Goal: Task Accomplishment & Management: Use online tool/utility

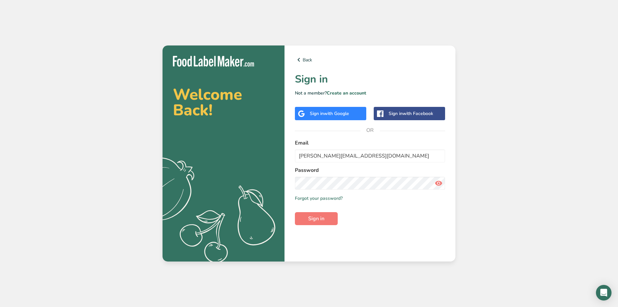
type input "[PERSON_NAME][EMAIL_ADDRESS][DOMAIN_NAME]"
click at [295, 212] on button "Sign in" at bounding box center [316, 218] width 43 height 13
click at [316, 219] on span "Sign in" at bounding box center [316, 219] width 16 height 8
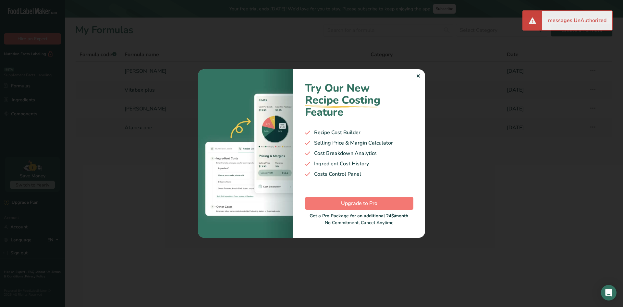
click at [418, 77] on div "✕" at bounding box center [418, 76] width 4 height 8
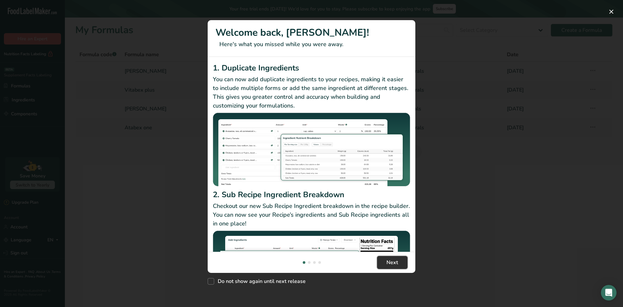
click at [398, 261] on button "Next" at bounding box center [392, 262] width 31 height 13
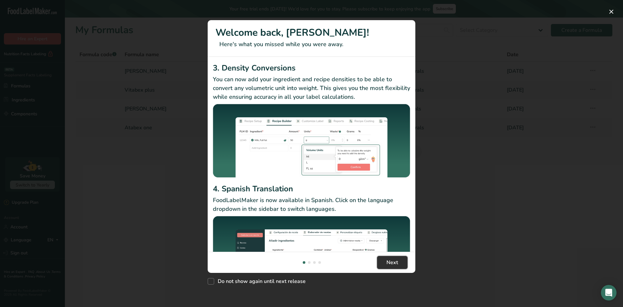
click at [398, 261] on span "Next" at bounding box center [393, 262] width 12 height 8
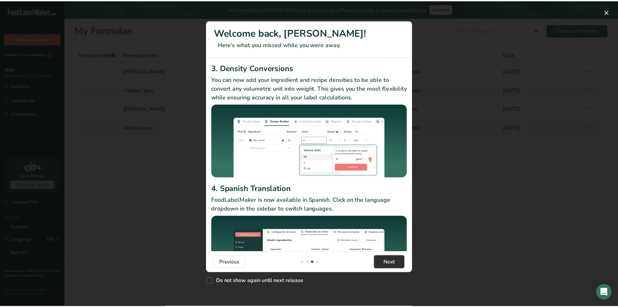
scroll to position [0, 623]
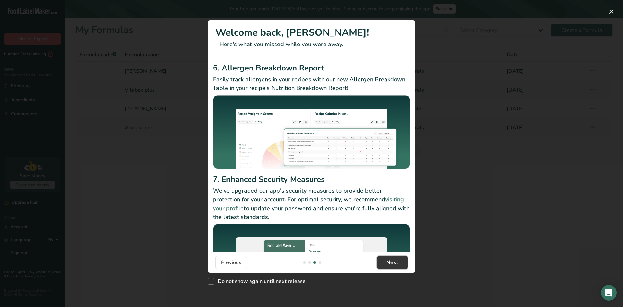
drag, startPoint x: 398, startPoint y: 261, endPoint x: 423, endPoint y: 256, distance: 25.5
click at [398, 261] on span "Next" at bounding box center [393, 262] width 12 height 8
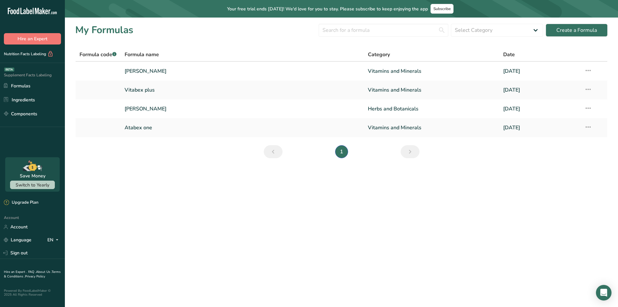
click at [464, 226] on main "Your free trial ends in 2 days! We'd love for you to stay. Please subscribe to …" at bounding box center [309, 153] width 618 height 307
click at [156, 71] on link "[PERSON_NAME]" at bounding box center [243, 71] width 236 height 14
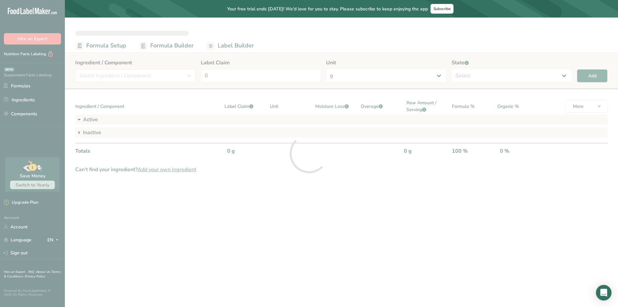
select select "2"
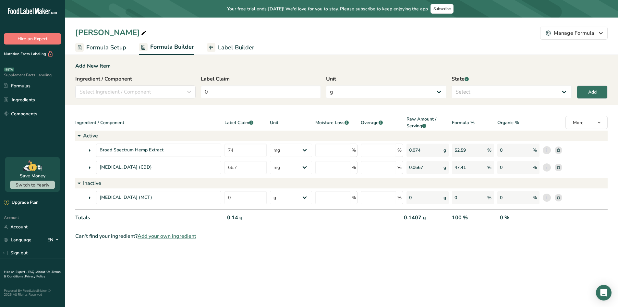
click at [244, 49] on span "Label Builder" at bounding box center [236, 47] width 36 height 9
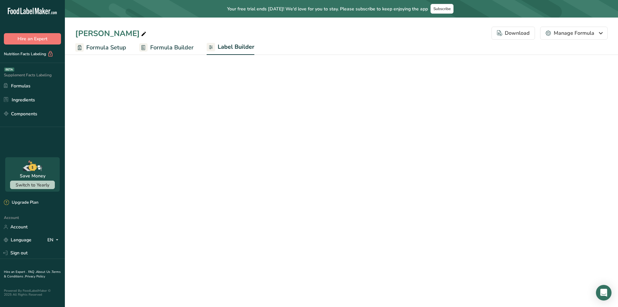
select select "Roboto"
select select "bold"
select select "center"
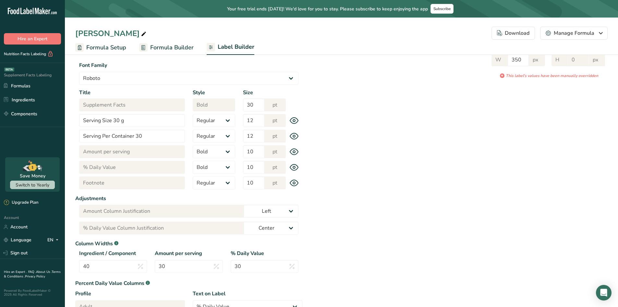
scroll to position [65, 0]
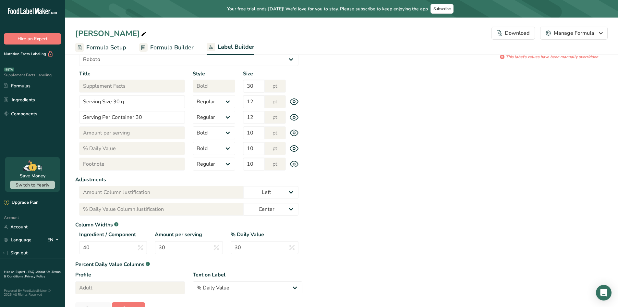
click at [294, 165] on icon at bounding box center [294, 164] width 2 height 2
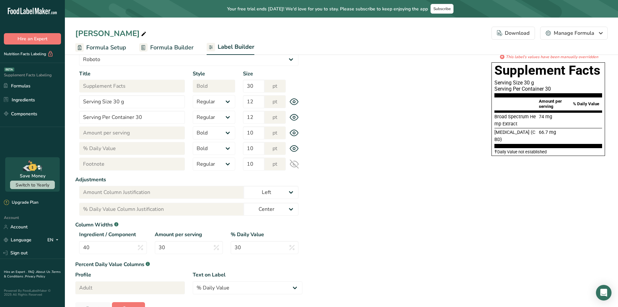
click at [294, 169] on div "Title Footnote Style Regular Bold Size 10 pt" at bounding box center [188, 163] width 227 height 13
click at [297, 162] on icon at bounding box center [294, 163] width 9 height 9
click at [299, 162] on icon at bounding box center [294, 164] width 9 height 7
click at [296, 163] on icon at bounding box center [294, 163] width 9 height 9
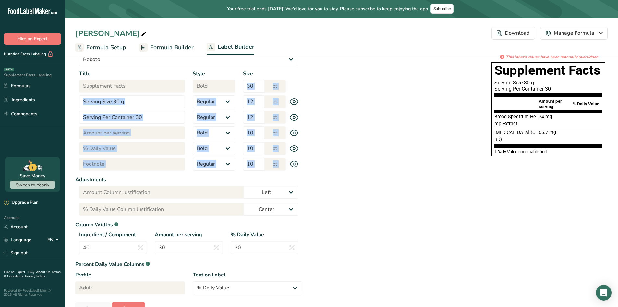
click at [296, 163] on icon at bounding box center [294, 164] width 9 height 7
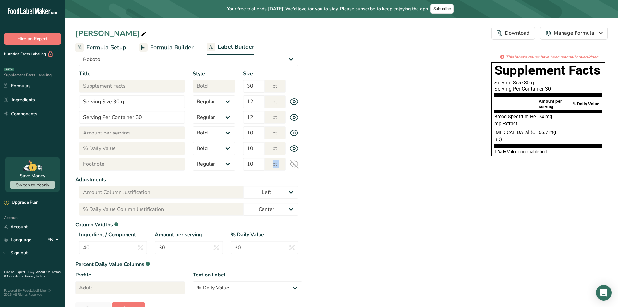
click at [296, 163] on icon at bounding box center [294, 163] width 9 height 9
drag, startPoint x: 336, startPoint y: 165, endPoint x: 321, endPoint y: 149, distance: 21.4
click at [334, 162] on div "Label Style Font Family Arial Roboto Helvetica [GEOGRAPHIC_DATA] [DEMOGRAPHIC_D…" at bounding box center [341, 169] width 533 height 291
click at [167, 48] on span "Formula Builder" at bounding box center [171, 47] width 43 height 9
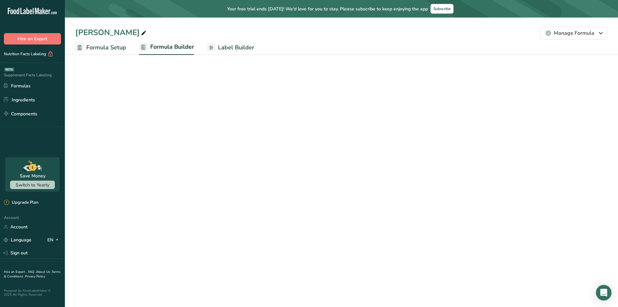
select select "2"
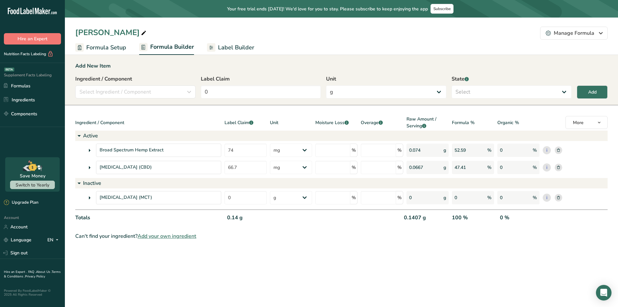
click at [219, 46] on span "Label Builder" at bounding box center [236, 47] width 36 height 9
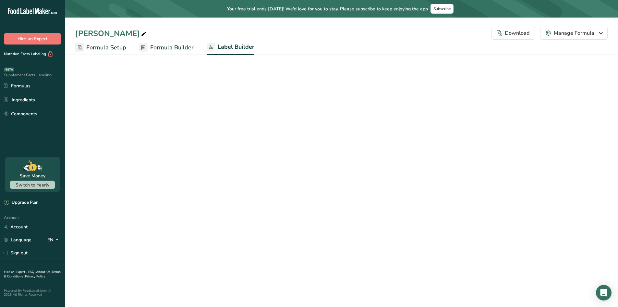
select select "Roboto"
select select "bold"
select select "center"
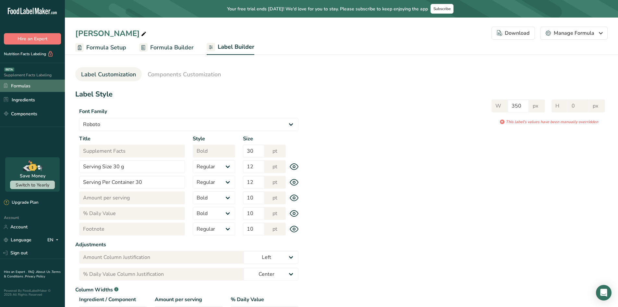
click at [21, 87] on link "Formulas" at bounding box center [32, 86] width 65 height 12
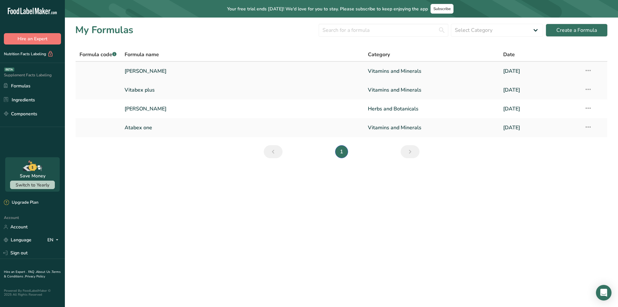
click at [156, 70] on link "[PERSON_NAME]" at bounding box center [243, 71] width 236 height 14
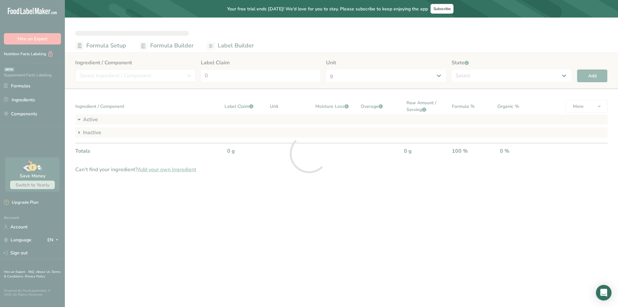
select select "2"
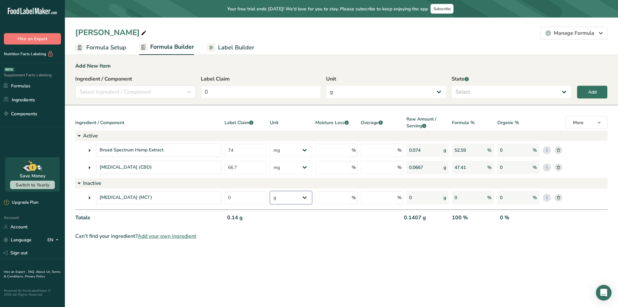
click at [301, 201] on select "g Kilograms mg Oz Pound PPM B CFU mcg µg kcal kJ" at bounding box center [291, 197] width 42 height 13
click at [245, 253] on main "Your free trial ends in 2 days! We'd love for you to stay. Please subscribe to …" at bounding box center [309, 153] width 618 height 307
click at [479, 197] on div "0 %" at bounding box center [473, 197] width 42 height 13
click at [483, 197] on div "0 %" at bounding box center [473, 197] width 42 height 13
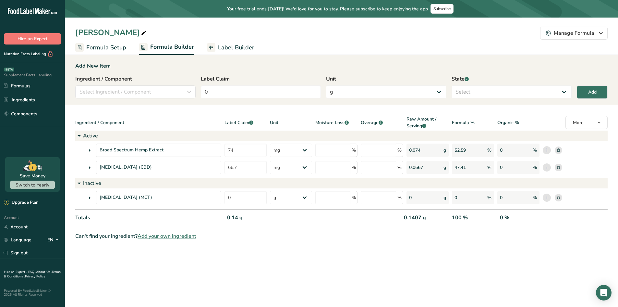
click at [474, 198] on div "0 %" at bounding box center [473, 197] width 42 height 13
click at [456, 218] on div "100 %" at bounding box center [472, 220] width 45 height 13
click at [457, 218] on div "100 %" at bounding box center [472, 220] width 45 height 13
click at [462, 241] on section "Add New Item Ingredient / Component Select Ingredient / Component Ingredients C…" at bounding box center [341, 151] width 553 height 199
click at [249, 201] on input "0" at bounding box center [246, 197] width 42 height 13
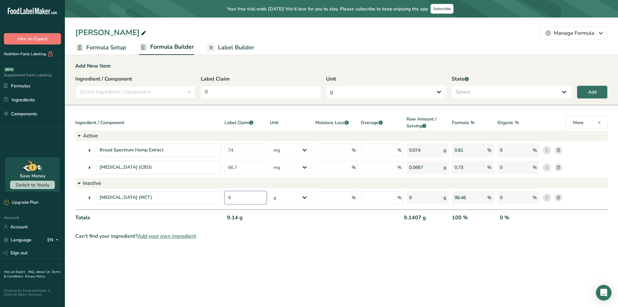
type input "90"
click at [195, 197] on div "Medium Chain Triglycerides (MCT) 90 g Kilograms mg Oz Pound PPM B CFU mcg µg kc…" at bounding box center [341, 197] width 533 height 13
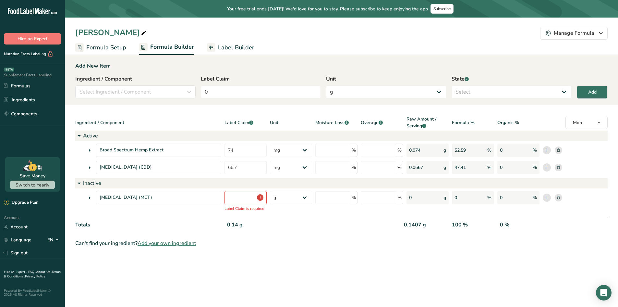
click at [314, 248] on section "Add New Item Ingredient / Component Select Ingredient / Component Ingredients C…" at bounding box center [341, 155] width 553 height 206
click at [293, 199] on select "g Kilograms mg Oz Pound PPM B CFU mcg µg kcal kJ" at bounding box center [291, 197] width 42 height 13
click at [334, 199] on input "number" at bounding box center [333, 197] width 35 height 13
click at [369, 198] on input "number" at bounding box center [378, 197] width 35 height 13
drag, startPoint x: 306, startPoint y: 257, endPoint x: 221, endPoint y: 211, distance: 96.6
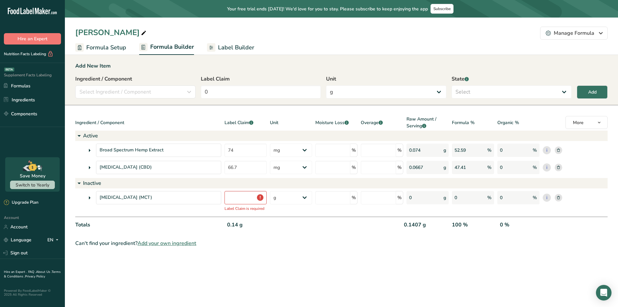
click at [298, 253] on section "Add New Item Ingredient / Component Select Ingredient / Component Ingredients C…" at bounding box center [341, 155] width 553 height 206
click at [241, 192] on input "number" at bounding box center [246, 197] width 42 height 13
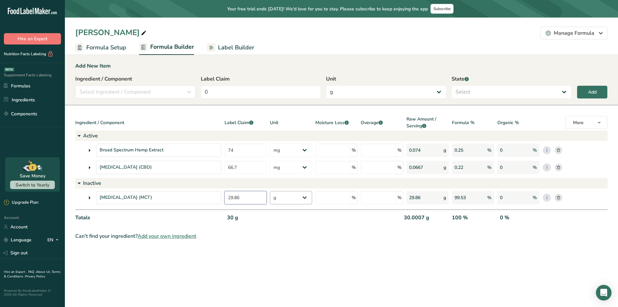
type input "29.86"
click at [297, 199] on select "g Kilograms mg Oz Pound PPM B CFU mcg µg kcal kJ" at bounding box center [291, 197] width 42 height 13
click at [270, 191] on select "g Kilograms mg Oz Pound PPM B CFU mcg µg kcal kJ" at bounding box center [291, 197] width 42 height 13
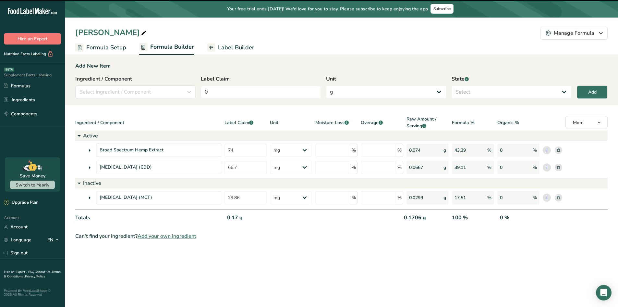
click at [334, 237] on div "Can't find your ingredient? Add your own ingredient" at bounding box center [341, 236] width 533 height 8
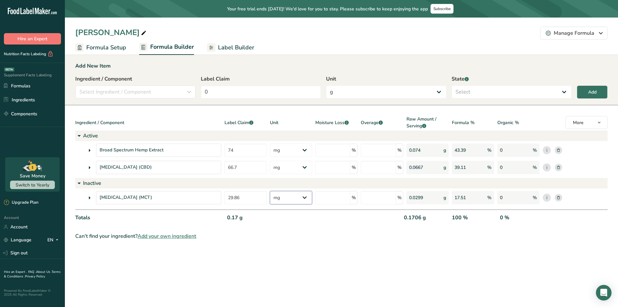
click at [303, 195] on select "g Kilograms mg Oz Pound PPM B CFU mcg µg kcal kJ" at bounding box center [291, 197] width 42 height 13
select select "0"
click at [270, 191] on select "g Kilograms mg Oz Pound PPM B CFU mcg µg kcal kJ" at bounding box center [291, 197] width 42 height 13
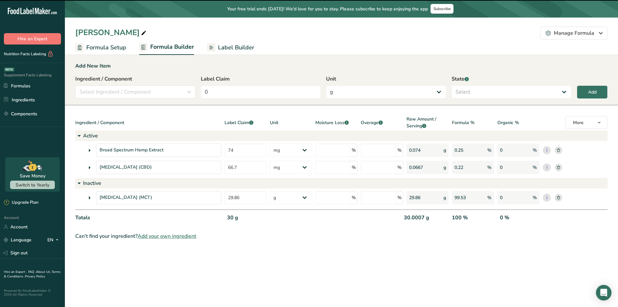
click at [299, 248] on section "Add New Item Ingredient / Component Select Ingredient / Component Ingredients C…" at bounding box center [341, 151] width 553 height 199
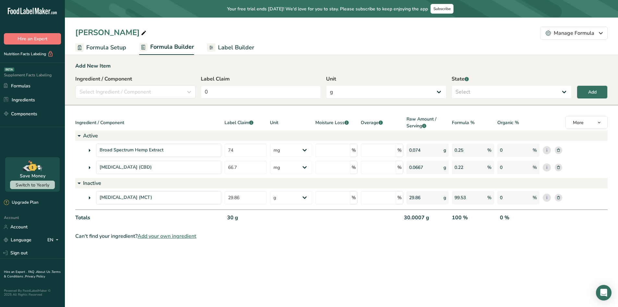
click at [231, 49] on span "Label Builder" at bounding box center [236, 47] width 36 height 9
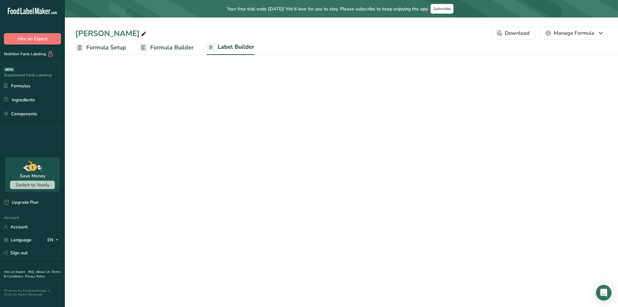
select select "Roboto"
select select "bold"
select select "center"
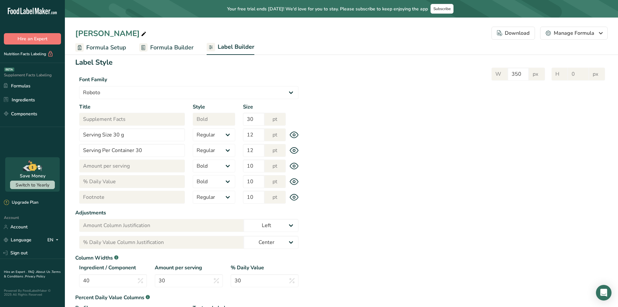
scroll to position [65, 0]
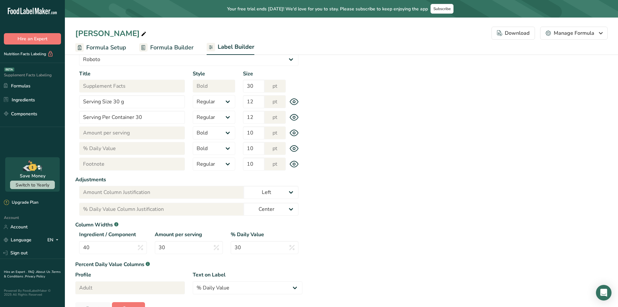
click at [295, 160] on div "Title Footnote Style Regular Bold Size 10 pt" at bounding box center [188, 163] width 227 height 13
click at [295, 162] on icon at bounding box center [294, 164] width 9 height 7
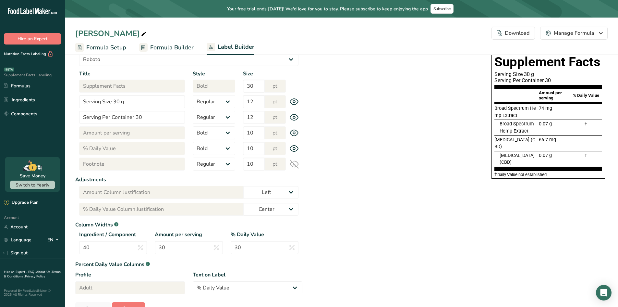
click at [297, 164] on icon at bounding box center [294, 163] width 9 height 9
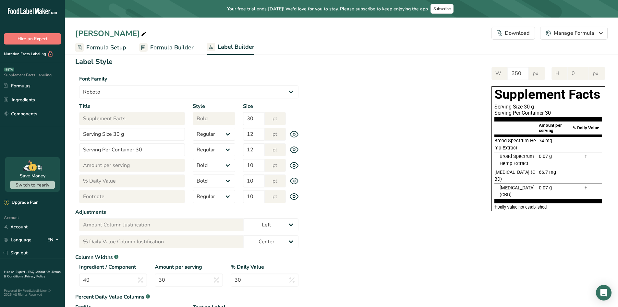
click at [177, 46] on span "Formula Builder" at bounding box center [171, 47] width 43 height 9
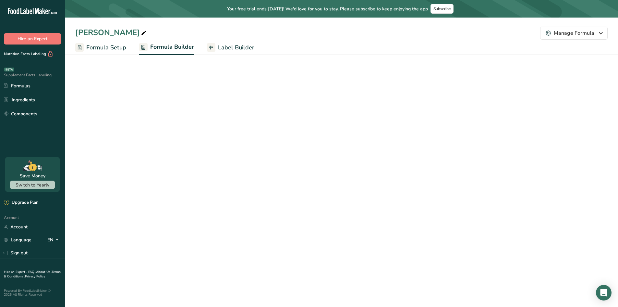
select select "2"
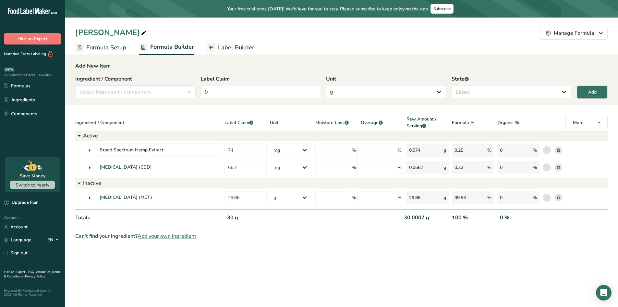
click at [227, 45] on span "Label Builder" at bounding box center [236, 47] width 36 height 9
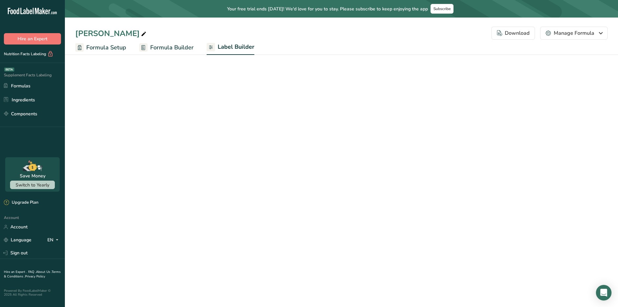
select select "Roboto"
select select "bold"
select select "center"
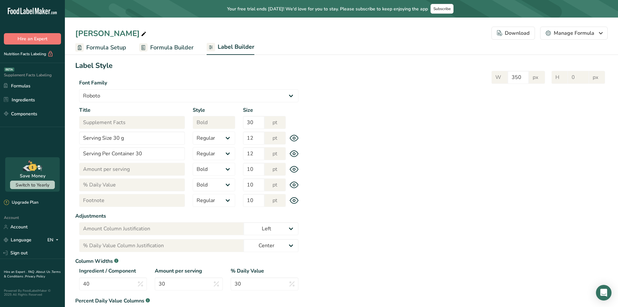
scroll to position [32, 0]
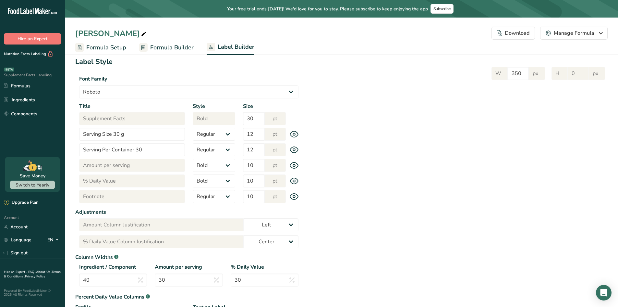
click at [294, 130] on div "Title Serving Size 30 g Style Regular Bold Size 12 pt" at bounding box center [188, 134] width 227 height 13
click at [295, 134] on icon at bounding box center [294, 134] width 2 height 2
click at [296, 145] on div "Title Serving Per Container 30 Style Regular Bold Size 12 pt" at bounding box center [188, 149] width 227 height 13
click at [297, 151] on icon at bounding box center [294, 150] width 8 height 6
click at [294, 162] on icon at bounding box center [294, 165] width 8 height 6
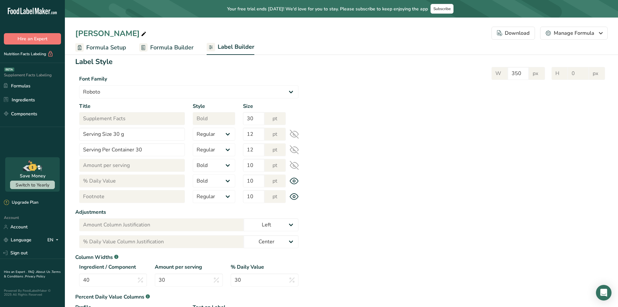
click at [294, 180] on icon at bounding box center [294, 181] width 9 height 7
click at [292, 195] on icon at bounding box center [294, 196] width 9 height 7
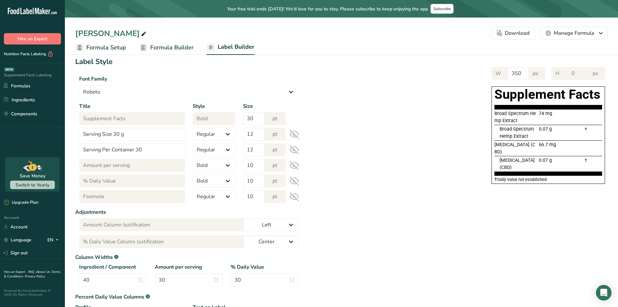
click at [293, 195] on icon at bounding box center [294, 196] width 8 height 8
click at [296, 184] on icon at bounding box center [294, 180] width 9 height 9
click at [296, 168] on icon at bounding box center [294, 165] width 8 height 6
click at [297, 155] on div "Title Serving Per Container 30 Style Regular Bold Size 12 pt" at bounding box center [188, 149] width 227 height 13
click at [294, 138] on icon at bounding box center [294, 134] width 9 height 9
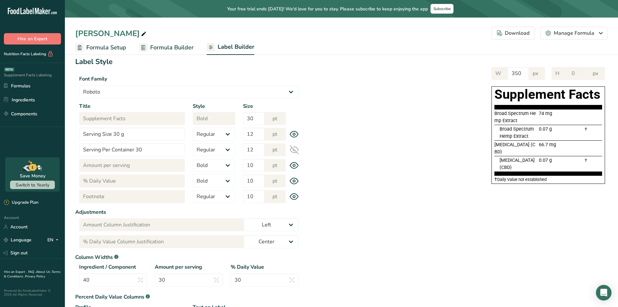
click at [296, 144] on div "Title Serving Per Container 30 Style Regular Bold Size 12 pt" at bounding box center [188, 149] width 227 height 13
click at [297, 146] on icon at bounding box center [294, 149] width 9 height 9
click at [290, 243] on select "Left Center Right" at bounding box center [271, 241] width 55 height 13
click at [244, 235] on select "Left Center Right" at bounding box center [271, 241] width 55 height 13
click at [282, 225] on select "Left Center Right" at bounding box center [271, 224] width 55 height 13
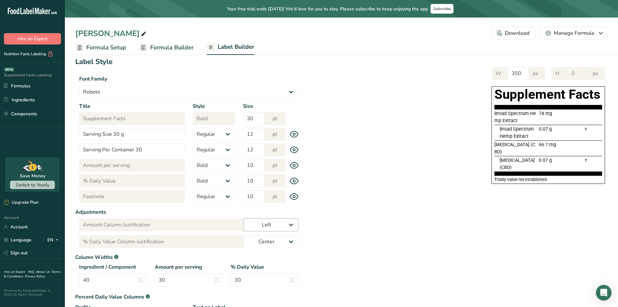
select select "center"
click at [244, 218] on select "Left Center Right" at bounding box center [271, 224] width 55 height 13
click at [347, 221] on div "Label Style Font Family Arial Roboto Helvetica [GEOGRAPHIC_DATA] [DEMOGRAPHIC_D…" at bounding box center [341, 201] width 533 height 291
click at [176, 45] on span "Formula Builder" at bounding box center [171, 47] width 43 height 9
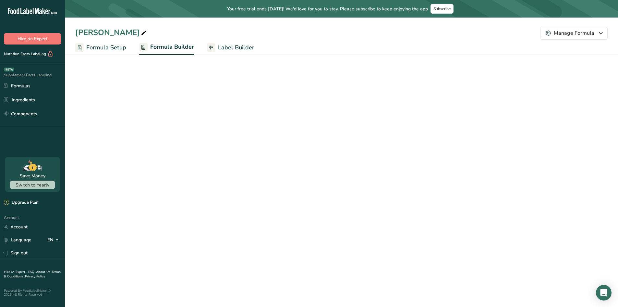
select select "2"
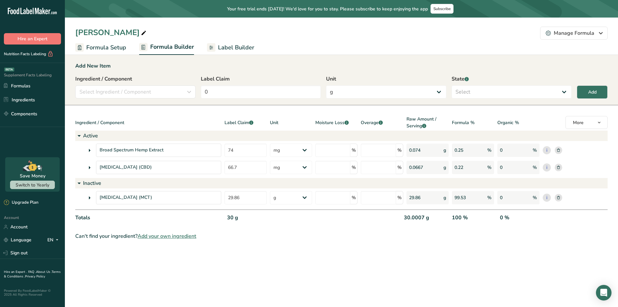
click at [92, 166] on icon at bounding box center [90, 168] width 8 height 12
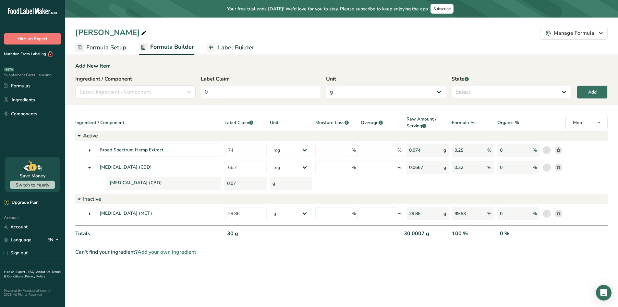
click at [89, 150] on icon at bounding box center [90, 150] width 8 height 12
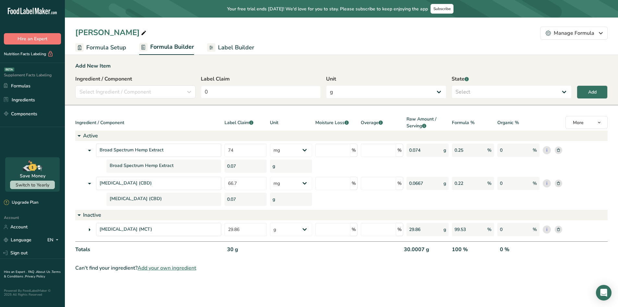
click at [259, 200] on div "0.07" at bounding box center [246, 198] width 42 height 13
drag, startPoint x: 289, startPoint y: 201, endPoint x: 233, endPoint y: 198, distance: 56.2
click at [289, 201] on div "g" at bounding box center [291, 198] width 42 height 13
click at [233, 198] on div "0.07" at bounding box center [246, 198] width 42 height 13
click at [313, 202] on div "Cannabidiol (CBD) 0.07 g" at bounding box center [341, 198] width 533 height 13
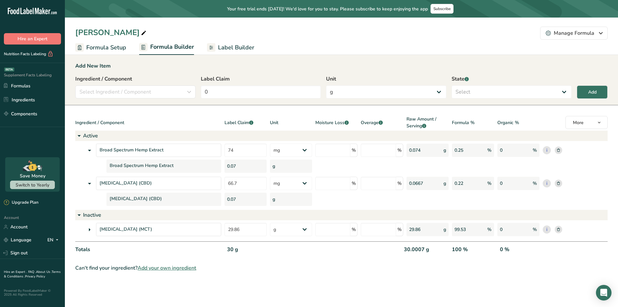
click at [226, 44] on span "Label Builder" at bounding box center [236, 47] width 36 height 9
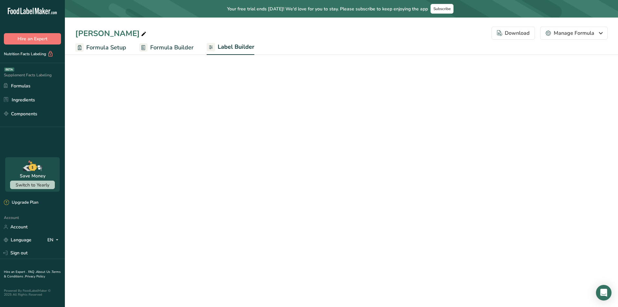
select select "Roboto"
select select "bold"
select select "center"
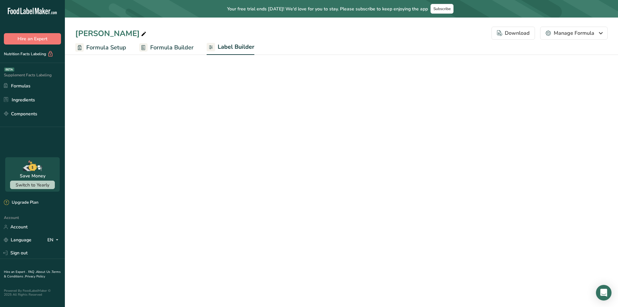
select select "center"
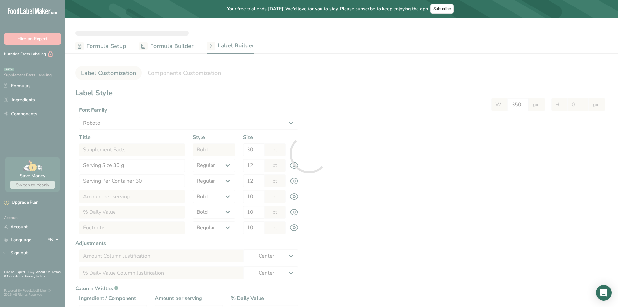
select select "left"
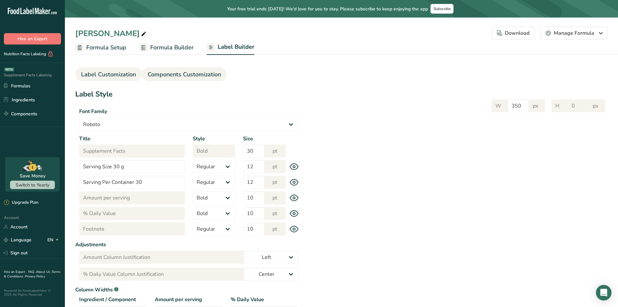
click at [192, 73] on span "Components Customization" at bounding box center [184, 74] width 73 height 9
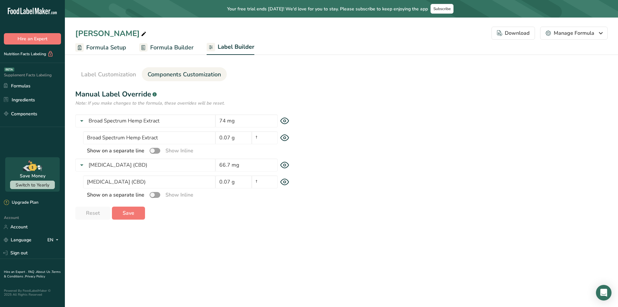
click at [286, 139] on icon at bounding box center [285, 138] width 2 height 2
click at [284, 182] on icon at bounding box center [285, 182] width 2 height 2
click at [123, 75] on span "Label Customization" at bounding box center [108, 74] width 55 height 9
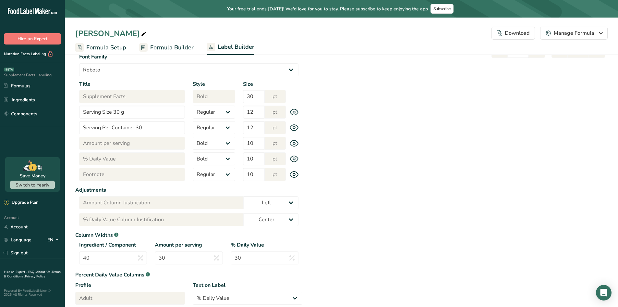
scroll to position [83, 0]
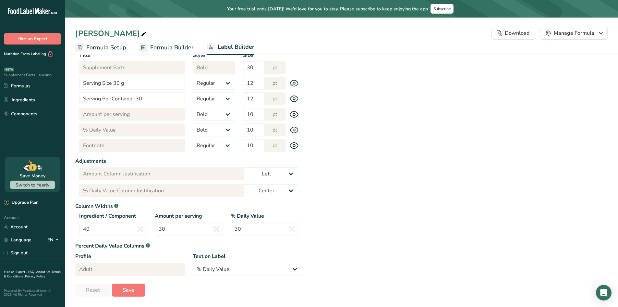
click at [293, 147] on icon at bounding box center [294, 145] width 9 height 7
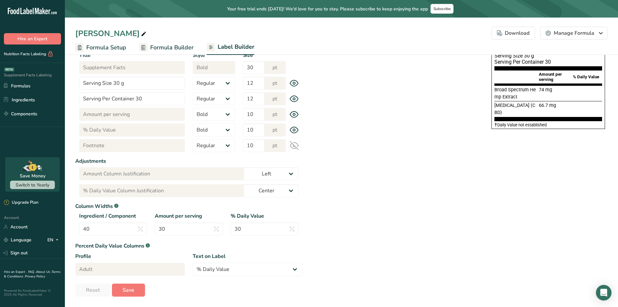
click at [295, 147] on icon at bounding box center [294, 145] width 8 height 6
drag, startPoint x: 253, startPoint y: 228, endPoint x: 209, endPoint y: 226, distance: 43.5
click at [211, 226] on div "Ingredient / Component 40 Amount per serving 30 % Daily Value 30" at bounding box center [188, 225] width 227 height 27
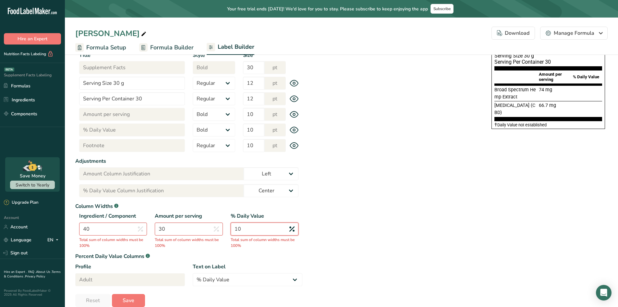
type input "10"
click at [345, 224] on div "Label Style Font Family Arial Roboto Helvetica [GEOGRAPHIC_DATA] [DEMOGRAPHIC_D…" at bounding box center [341, 156] width 533 height 301
drag, startPoint x: 190, startPoint y: 227, endPoint x: 118, endPoint y: 222, distance: 72.2
click at [122, 223] on div "Ingredient / Component 40 Total sum of column widths must be 100% Amount per se…" at bounding box center [188, 231] width 227 height 38
click at [425, 220] on div "Label Style Font Family Arial Roboto Helvetica [GEOGRAPHIC_DATA] [DEMOGRAPHIC_D…" at bounding box center [341, 156] width 533 height 301
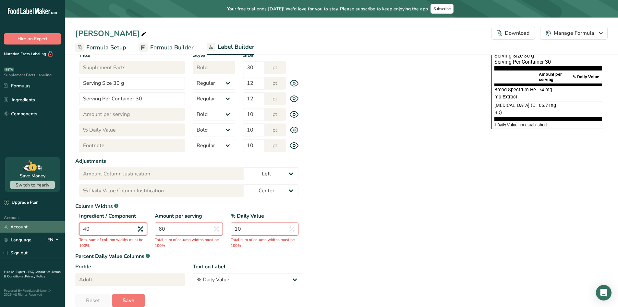
drag, startPoint x: 113, startPoint y: 227, endPoint x: 59, endPoint y: 223, distance: 53.7
click at [60, 223] on div ".a-20{fill:#fff;} Hire an Expert Nutrition Facts Labeling Supplement Facts Labe…" at bounding box center [309, 117] width 618 height 401
drag, startPoint x: 139, startPoint y: 228, endPoint x: 130, endPoint y: 227, distance: 8.8
click at [131, 227] on div "Ingredient / Component 40 Total sum of column widths must be 100% Amount per se…" at bounding box center [188, 231] width 227 height 38
type input "20"
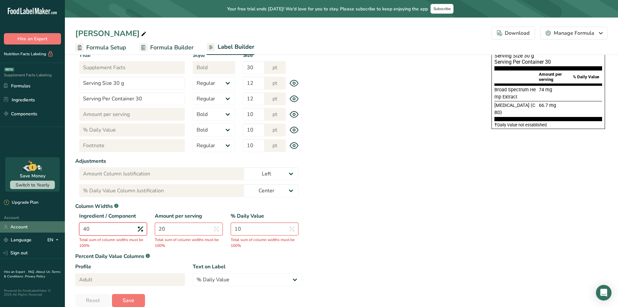
drag, startPoint x: 118, startPoint y: 232, endPoint x: 29, endPoint y: 228, distance: 89.4
click at [31, 229] on div ".a-20{fill:#fff;} Hire an Expert Nutrition Facts Labeling Supplement Facts Labe…" at bounding box center [309, 117] width 618 height 401
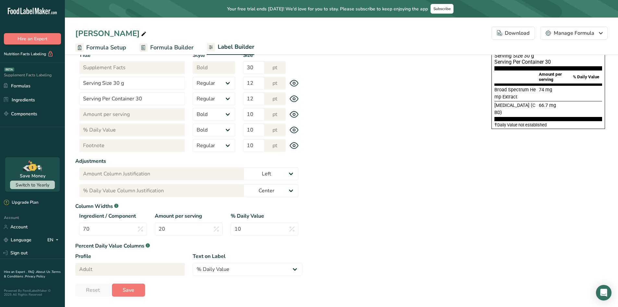
click at [363, 199] on div "Label Style Font Family Arial Roboto Helvetica [GEOGRAPHIC_DATA] [DEMOGRAPHIC_D…" at bounding box center [341, 151] width 533 height 291
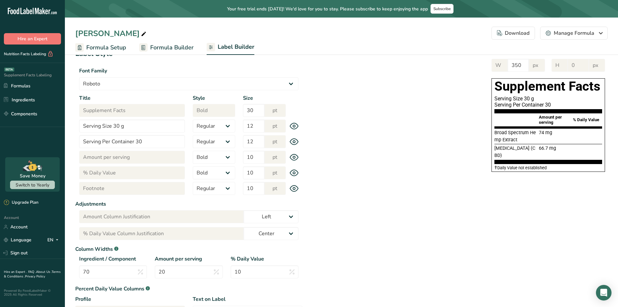
scroll to position [65, 0]
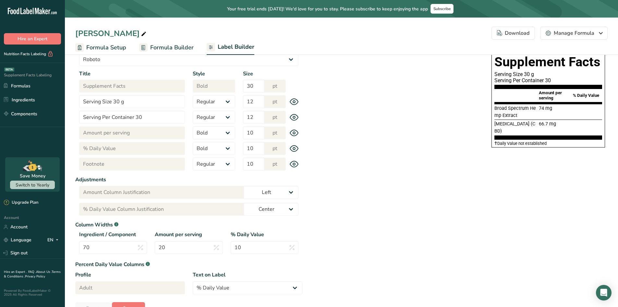
click at [322, 230] on div "Label Style Font Family Arial Roboto Helvetica [GEOGRAPHIC_DATA] [DEMOGRAPHIC_D…" at bounding box center [341, 169] width 533 height 291
click at [106, 244] on input "70" at bounding box center [113, 247] width 68 height 13
type input "7"
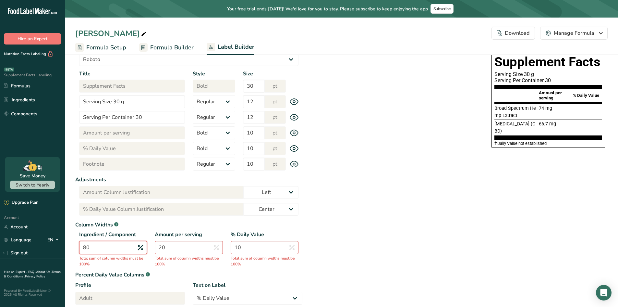
type input "80"
drag, startPoint x: 202, startPoint y: 251, endPoint x: 133, endPoint y: 247, distance: 68.9
click at [129, 246] on div "Ingredient / Component 80 Total sum of column widths must be 100% Amount per se…" at bounding box center [188, 249] width 227 height 38
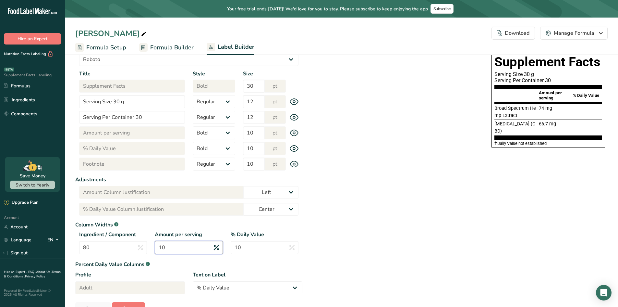
type input "10"
click at [322, 247] on div "Label Style Font Family Arial Roboto Helvetica [GEOGRAPHIC_DATA] [DEMOGRAPHIC_D…" at bounding box center [341, 169] width 533 height 291
click at [286, 191] on select "Left Center Right" at bounding box center [271, 192] width 55 height 13
select select "center"
click at [244, 186] on select "Left Center Right" at bounding box center [271, 192] width 55 height 13
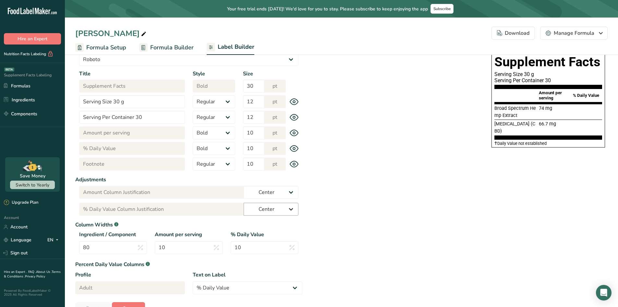
click at [283, 210] on select "Left Center Right" at bounding box center [271, 209] width 55 height 13
select select "right"
click at [244, 203] on select "Left Center Right" at bounding box center [271, 209] width 55 height 13
drag, startPoint x: 285, startPoint y: 194, endPoint x: 283, endPoint y: 198, distance: 5.0
click at [285, 194] on select "Left Center Right" at bounding box center [271, 192] width 55 height 13
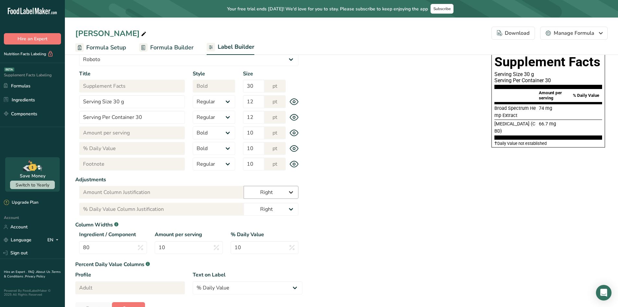
click at [244, 186] on select "Left Center Right" at bounding box center [271, 192] width 55 height 13
click at [282, 189] on select "Left Center Right" at bounding box center [271, 192] width 55 height 13
select select "center"
click at [244, 186] on select "Left Center Right" at bounding box center [271, 192] width 55 height 13
click at [281, 208] on select "Left Center Right" at bounding box center [271, 209] width 55 height 13
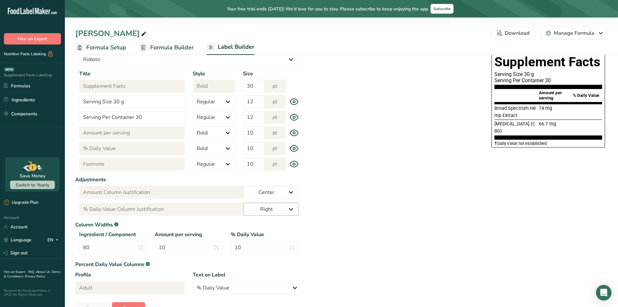
select select "center"
click at [244, 203] on select "Left Center Right" at bounding box center [271, 209] width 55 height 13
click at [332, 222] on div "Label Style Font Family Arial Roboto Helvetica [GEOGRAPHIC_DATA] [DEMOGRAPHIC_D…" at bounding box center [341, 169] width 533 height 291
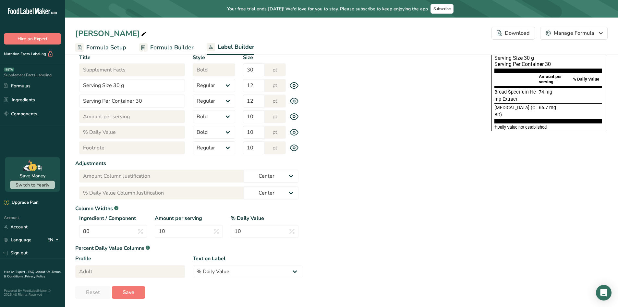
scroll to position [83, 0]
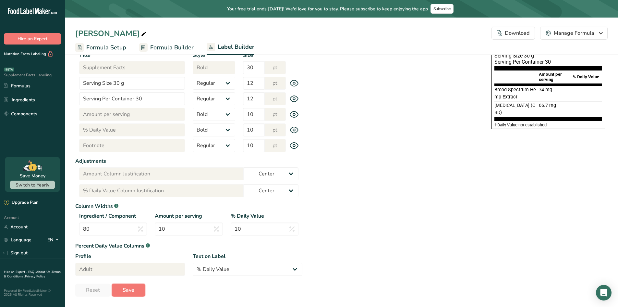
drag, startPoint x: 121, startPoint y: 292, endPoint x: 131, endPoint y: 288, distance: 10.2
click at [122, 292] on button "Save" at bounding box center [128, 289] width 33 height 13
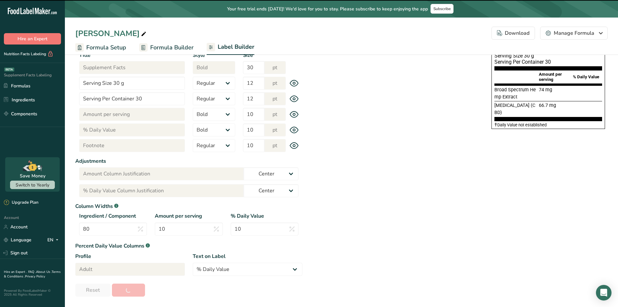
type input "266"
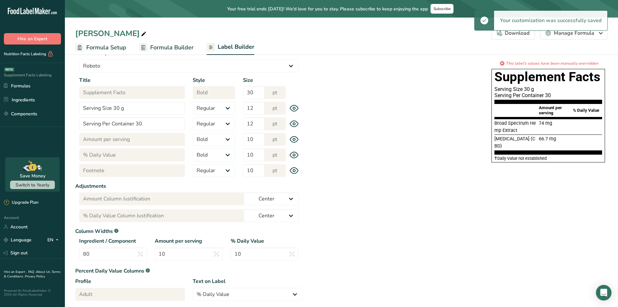
scroll to position [51, 0]
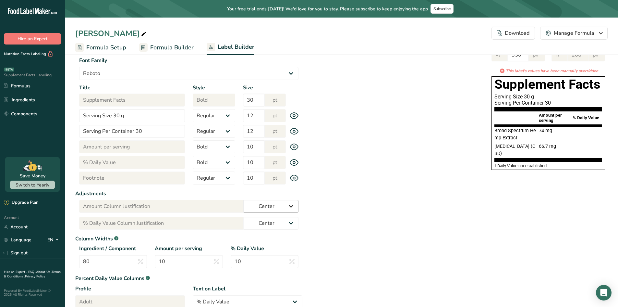
click at [290, 206] on select "Left Center Right" at bounding box center [271, 206] width 55 height 13
click at [244, 200] on select "Left Center Right" at bounding box center [271, 206] width 55 height 13
click at [290, 205] on select "Left Center Right" at bounding box center [271, 206] width 55 height 13
click at [244, 200] on select "Left Center Right" at bounding box center [271, 206] width 55 height 13
click at [291, 204] on select "Left Center Right" at bounding box center [271, 206] width 55 height 13
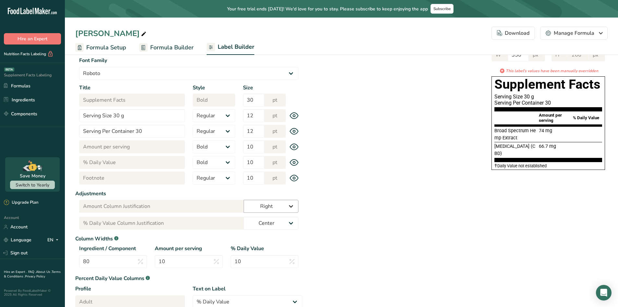
select select "center"
click at [244, 200] on select "Left Center Right" at bounding box center [271, 206] width 55 height 13
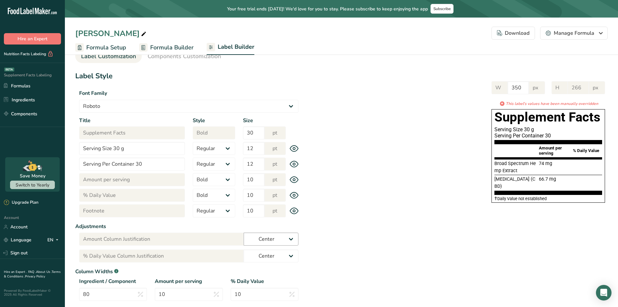
scroll to position [0, 0]
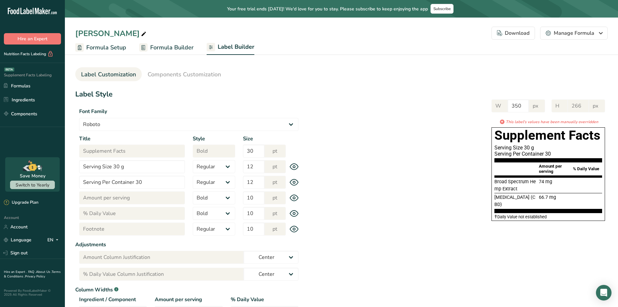
click at [331, 225] on div "Label Style Font Family Arial Roboto Helvetica [GEOGRAPHIC_DATA] [DEMOGRAPHIC_D…" at bounding box center [341, 234] width 533 height 291
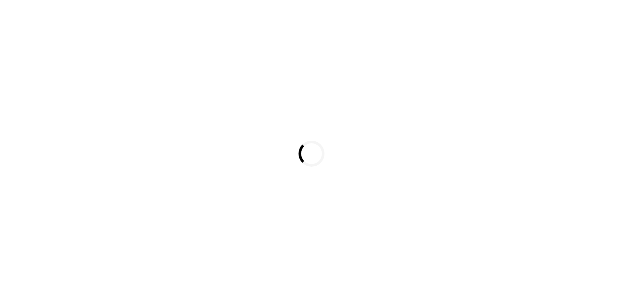
select select
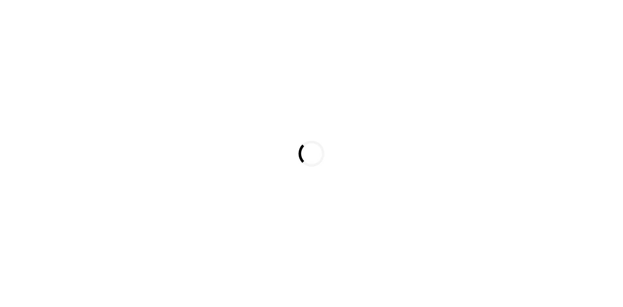
select select
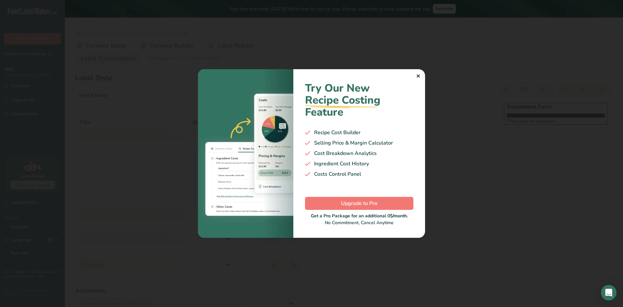
select select "Roboto"
type input "Supplement Facts"
select select "bold"
type input "30"
type input "Serving Size 30 g"
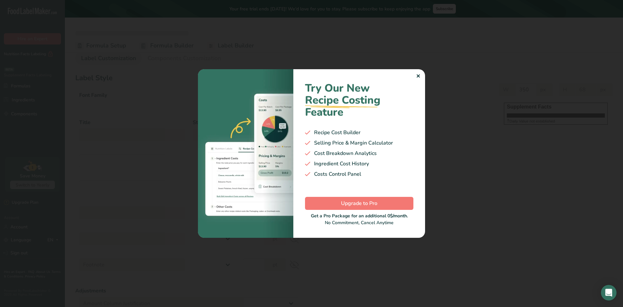
select select "regular"
type input "12"
type input "Serving Per Container 30"
select select "regular"
type input "12"
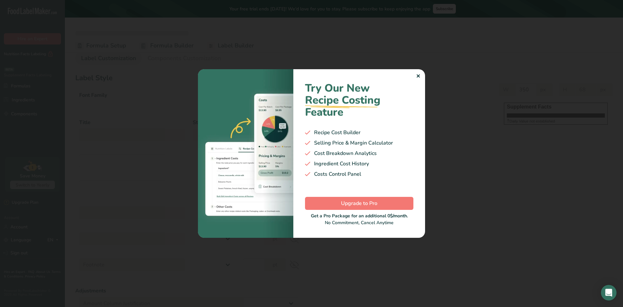
type input "Amount per serving"
select select "bold"
type input "10"
type input "% Daily Value"
select select "bold"
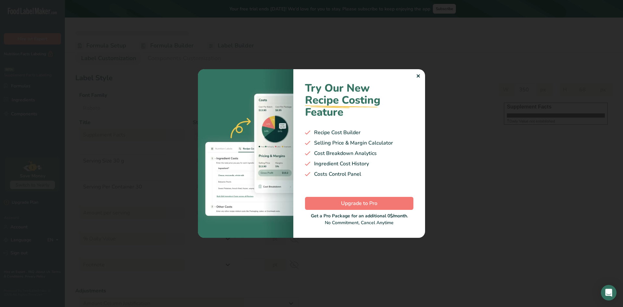
type input "10"
select select "regular"
type input "10"
select select "center"
type input "% Daily Value Column Justification"
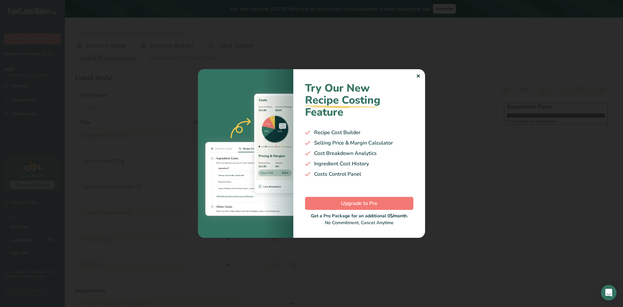
select select "center"
type input "80"
type input "10"
select select "% Daily Value"
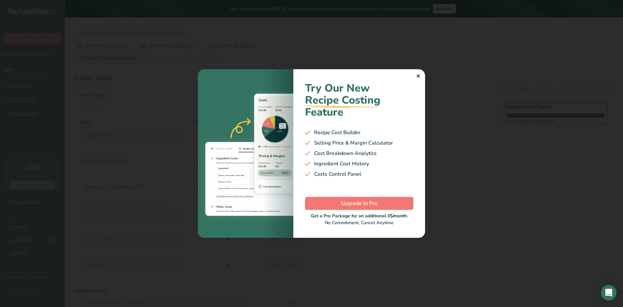
type input "70"
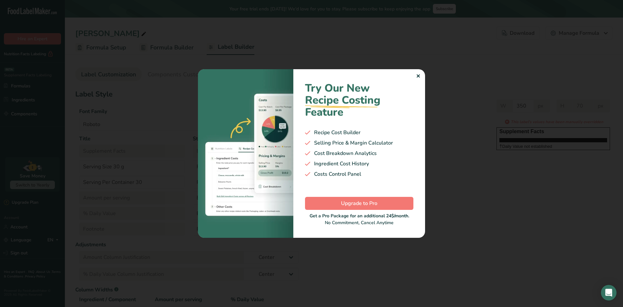
click at [417, 75] on div "✕" at bounding box center [418, 76] width 4 height 8
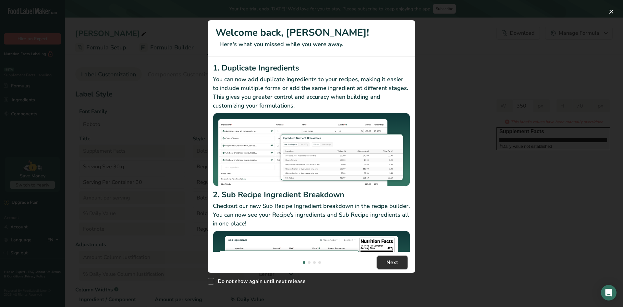
click at [395, 258] on button "Next" at bounding box center [392, 262] width 31 height 13
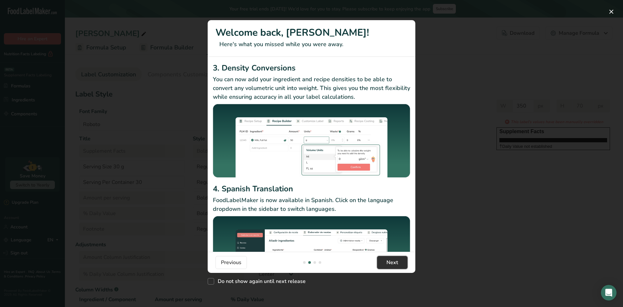
click at [395, 258] on button "Next" at bounding box center [392, 262] width 31 height 13
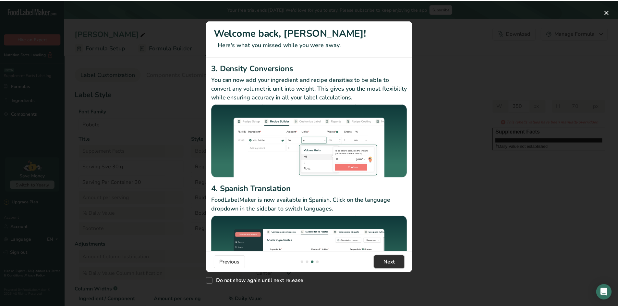
scroll to position [0, 623]
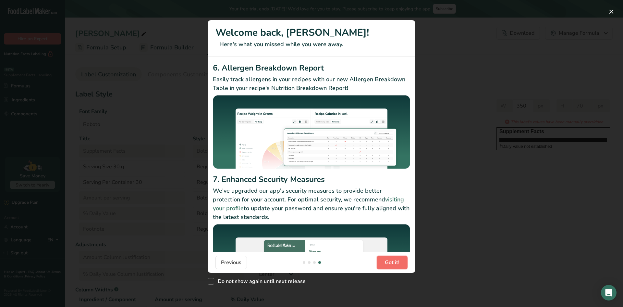
click at [395, 258] on button "Got it!" at bounding box center [392, 262] width 31 height 13
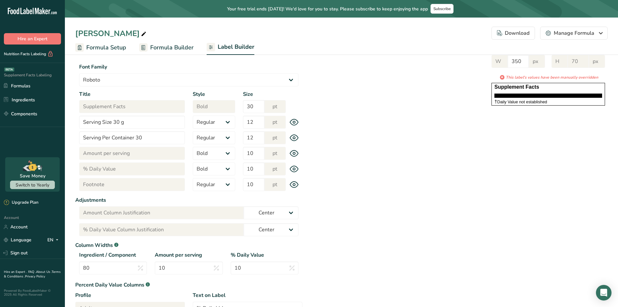
scroll to position [65, 0]
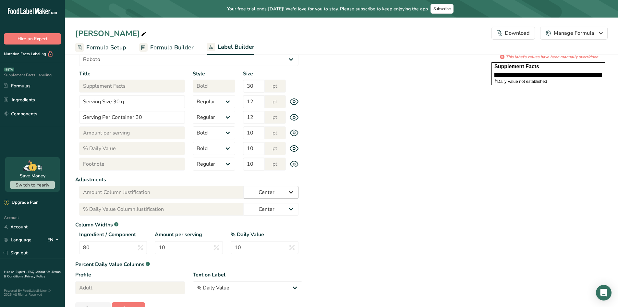
click at [282, 191] on select "Left Center Right" at bounding box center [271, 192] width 55 height 13
click at [373, 191] on div "Label Style Font Family Arial Roboto Helvetica [GEOGRAPHIC_DATA] [DEMOGRAPHIC_D…" at bounding box center [341, 169] width 533 height 291
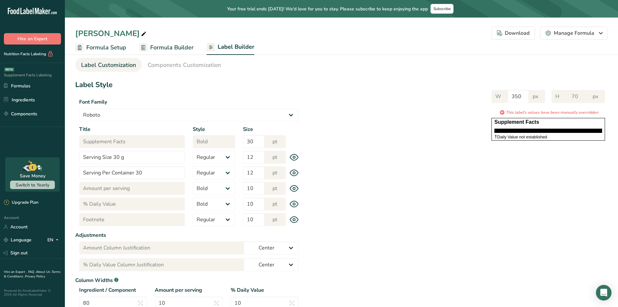
scroll to position [0, 0]
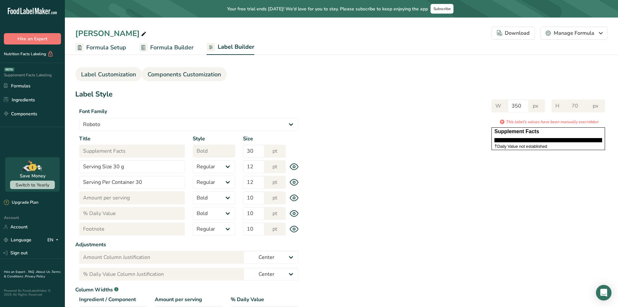
click at [196, 75] on span "Components Customization" at bounding box center [184, 74] width 73 height 9
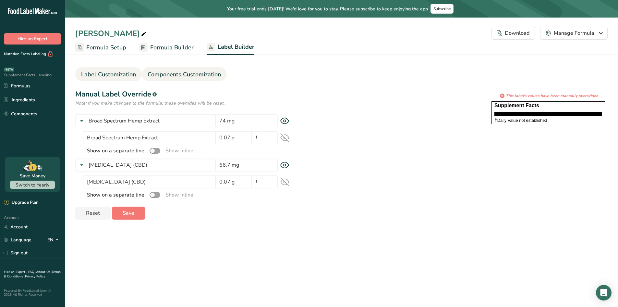
click at [109, 72] on span "Label Customization" at bounding box center [108, 74] width 55 height 9
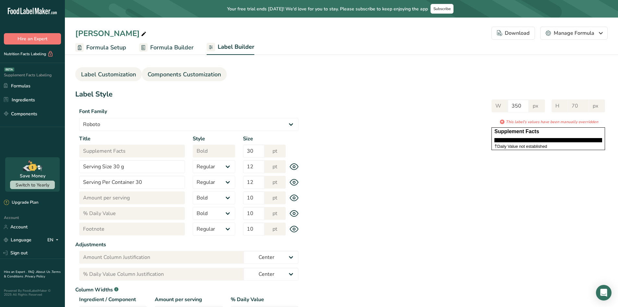
click at [194, 68] on link "Components Customization" at bounding box center [184, 74] width 73 height 15
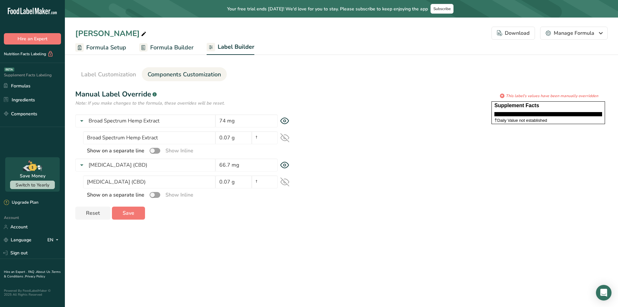
click at [287, 121] on icon at bounding box center [284, 121] width 9 height 7
click at [287, 121] on icon at bounding box center [284, 120] width 9 height 9
click at [126, 72] on span "Label Customization" at bounding box center [108, 74] width 55 height 9
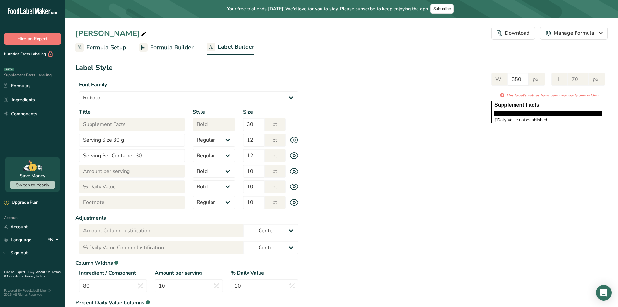
scroll to position [83, 0]
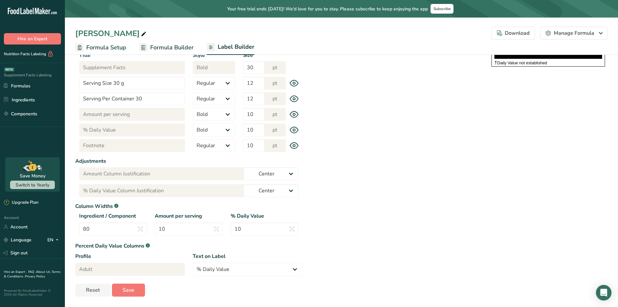
click at [297, 144] on icon at bounding box center [294, 145] width 8 height 6
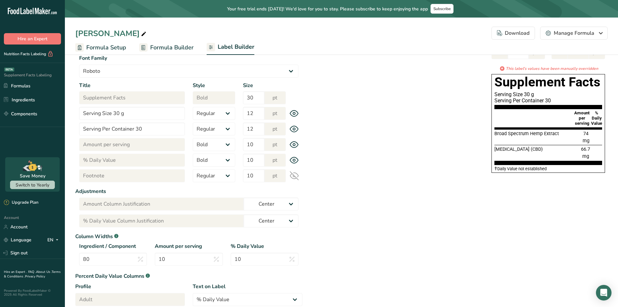
scroll to position [51, 0]
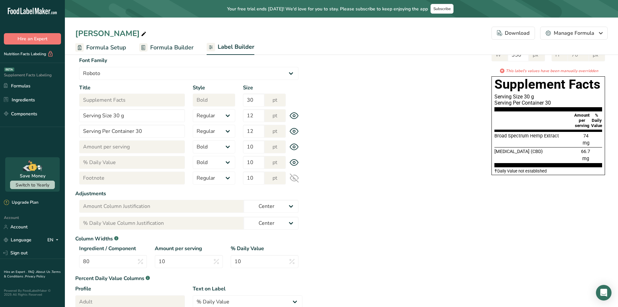
drag, startPoint x: 293, startPoint y: 176, endPoint x: 299, endPoint y: 177, distance: 5.6
click at [294, 176] on icon at bounding box center [294, 177] width 9 height 9
drag, startPoint x: 180, startPoint y: 261, endPoint x: 142, endPoint y: 258, distance: 38.4
click at [135, 260] on div "Ingredient / Component 80 Amount per serving 10 % Daily Value 10" at bounding box center [188, 257] width 227 height 27
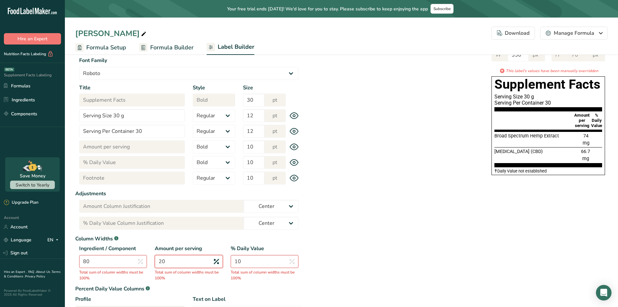
type input "20"
drag, startPoint x: 89, startPoint y: 261, endPoint x: 54, endPoint y: 260, distance: 35.4
click at [56, 259] on div ".a-20{fill:#fff;} Hire an Expert Nutrition Facts Labeling Supplement Facts Labe…" at bounding box center [309, 149] width 618 height 401
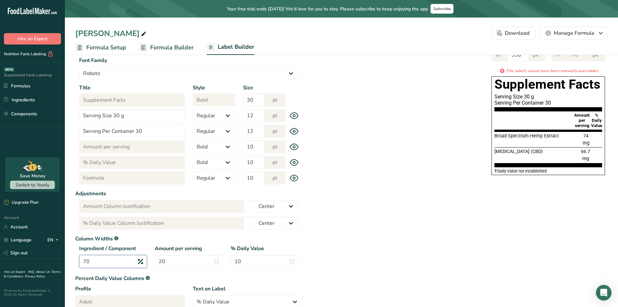
type input "70"
click at [333, 224] on div "Label Style Font Family Arial Roboto Helvetica [GEOGRAPHIC_DATA] [DEMOGRAPHIC_D…" at bounding box center [341, 183] width 533 height 291
click at [266, 264] on input "10" at bounding box center [265, 261] width 68 height 13
click at [353, 246] on div "Label Style Font Family Arial Roboto Helvetica [GEOGRAPHIC_DATA] [DEMOGRAPHIC_D…" at bounding box center [341, 183] width 533 height 291
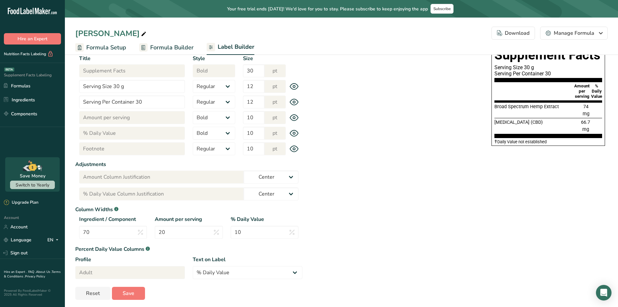
scroll to position [83, 0]
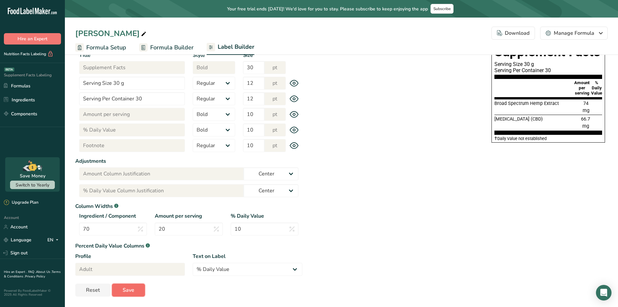
click at [132, 290] on span "Save" at bounding box center [129, 290] width 12 height 8
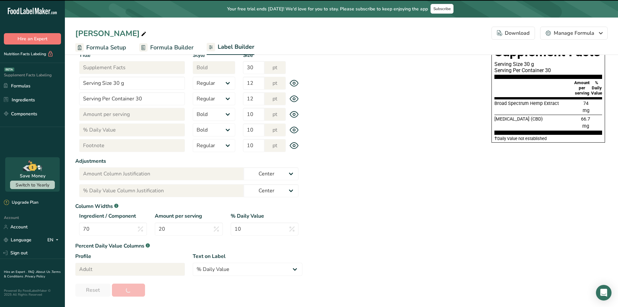
type input "304"
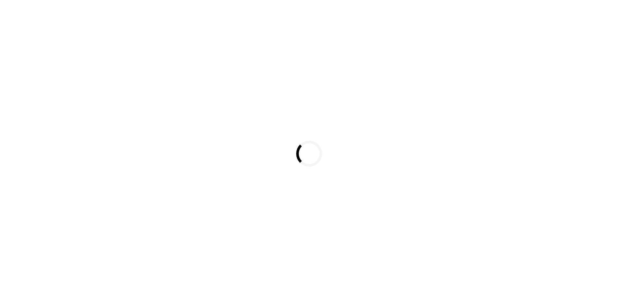
select select
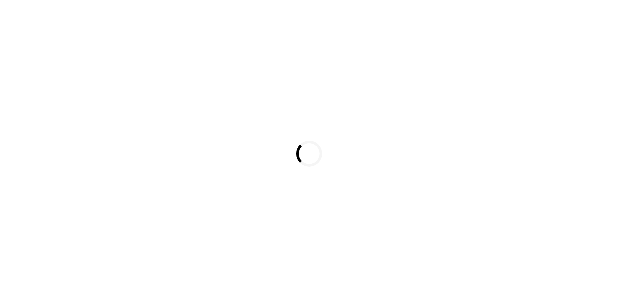
select select
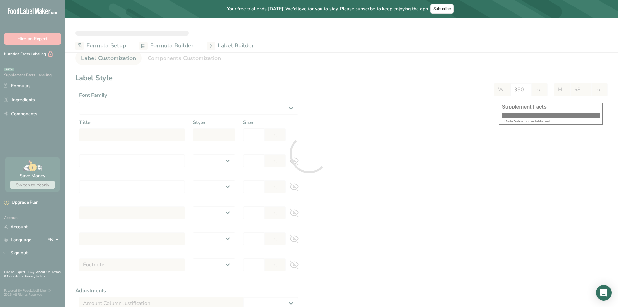
select select "Roboto"
type input "Supplement Facts"
select select "bold"
type input "30"
type input "Serving Size 30 g"
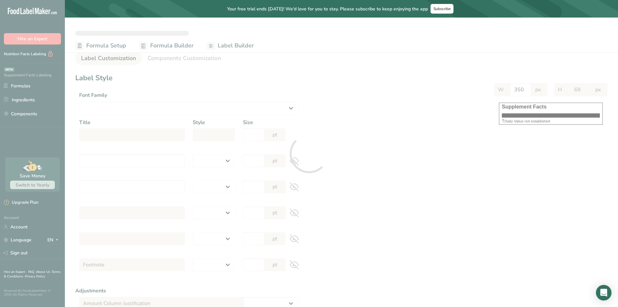
select select "regular"
type input "12"
type input "Serving Per Container 30"
select select "regular"
type input "12"
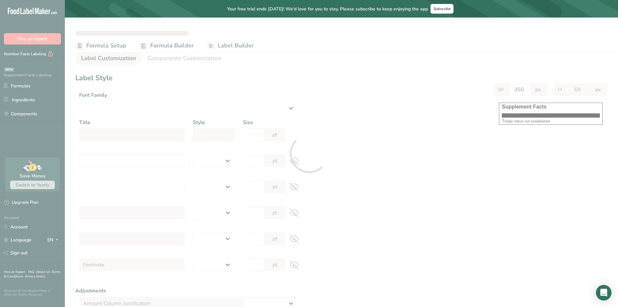
type input "Amount per serving"
select select "bold"
type input "10"
type input "% Daily Value"
select select "bold"
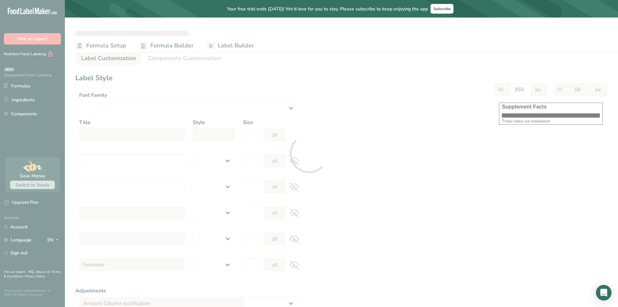
type input "10"
select select "regular"
type input "10"
select select "center"
type input "% Daily Value Column Justification"
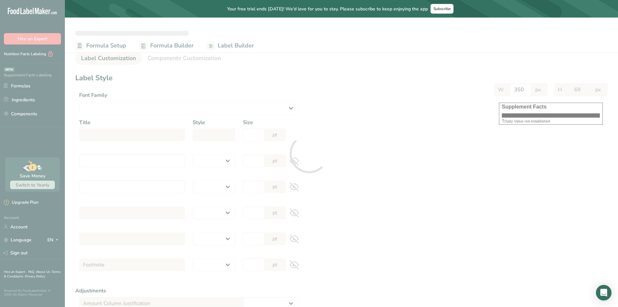
select select "center"
type input "70"
type input "20"
type input "10"
select select "% Daily Value"
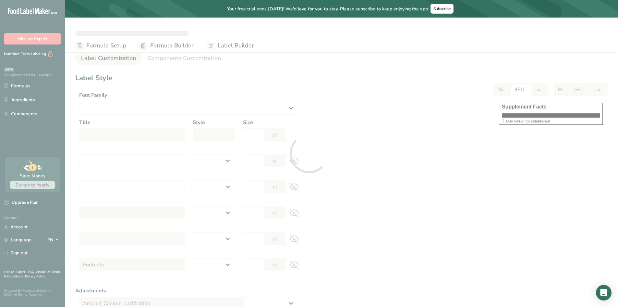
type input "70"
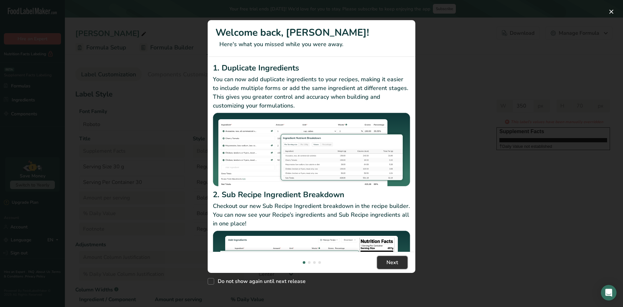
click at [386, 264] on button "Next" at bounding box center [392, 262] width 31 height 13
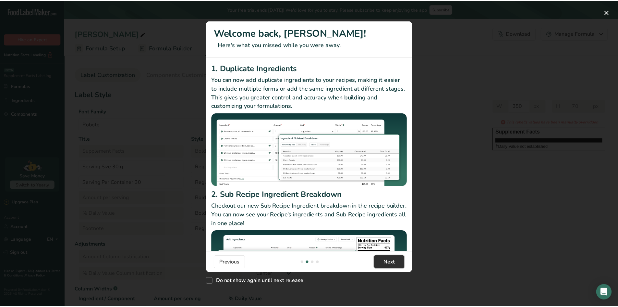
scroll to position [0, 623]
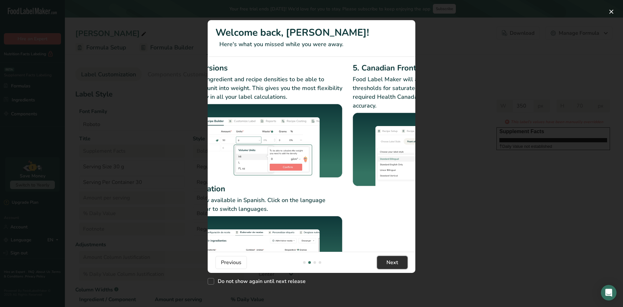
click at [386, 264] on button "Next" at bounding box center [392, 262] width 31 height 13
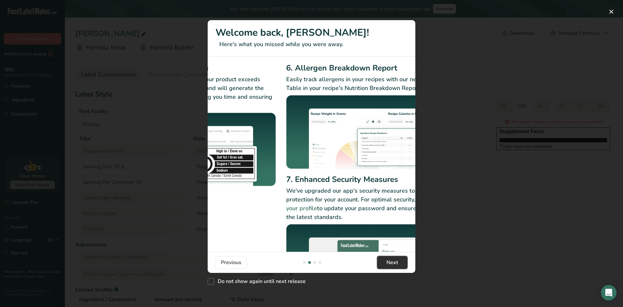
click at [386, 264] on button "Next" at bounding box center [392, 262] width 31 height 13
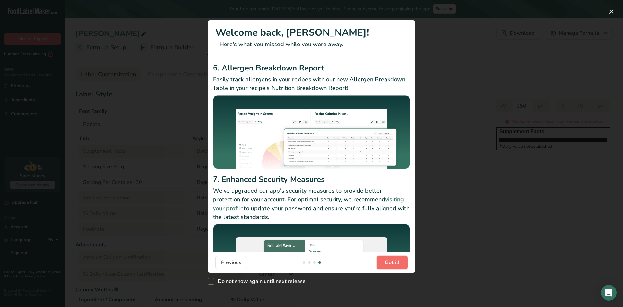
click at [386, 264] on span "Got it!" at bounding box center [392, 262] width 15 height 8
drag, startPoint x: 386, startPoint y: 264, endPoint x: 397, endPoint y: 254, distance: 14.2
click at [386, 264] on span "Got it!" at bounding box center [392, 262] width 15 height 8
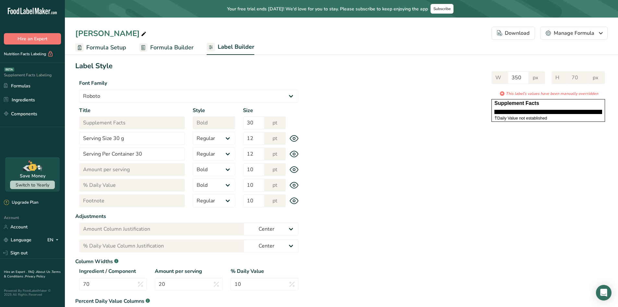
scroll to position [32, 0]
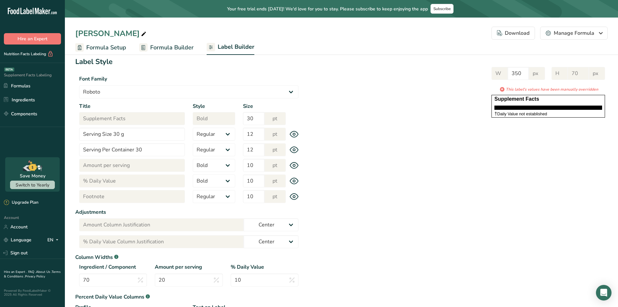
click at [296, 195] on icon at bounding box center [294, 196] width 9 height 7
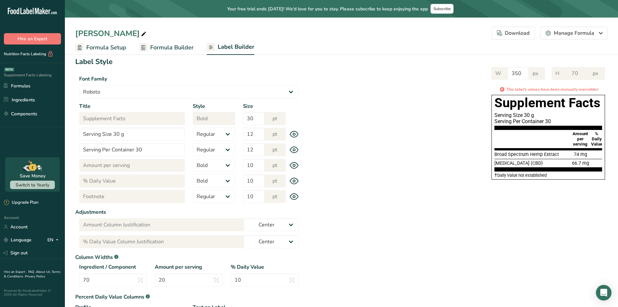
click at [165, 44] on span "Formula Builder" at bounding box center [171, 47] width 43 height 9
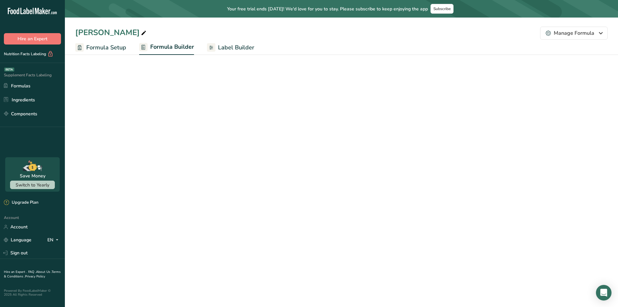
select select "2"
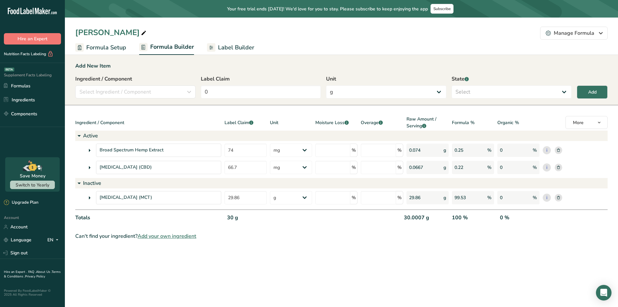
click at [212, 47] on icon at bounding box center [211, 47] width 8 height 8
select select "Roboto"
select select "bold"
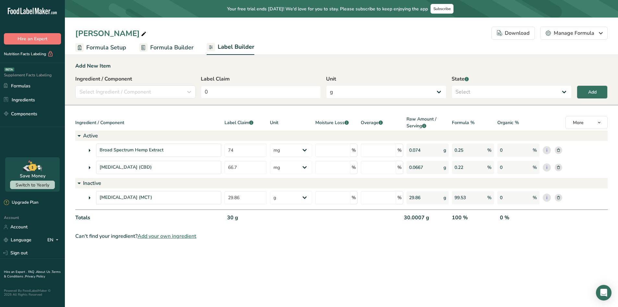
select select "center"
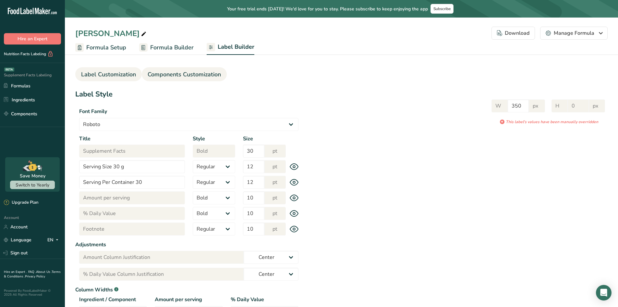
click at [209, 79] on link "Components Customization" at bounding box center [184, 74] width 73 height 15
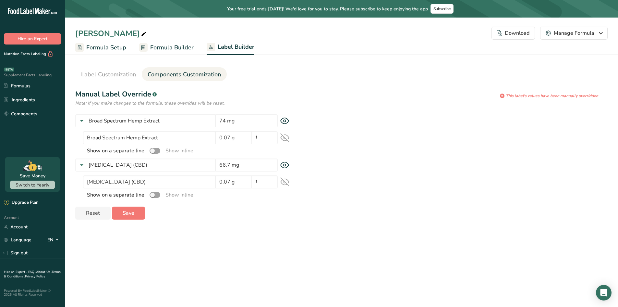
click at [340, 122] on div "Label Style Font Family Arial Roboto Helvetica [GEOGRAPHIC_DATA] [DEMOGRAPHIC_D…" at bounding box center [341, 154] width 533 height 130
click at [325, 132] on div "Label Style Font Family Arial Roboto Helvetica [GEOGRAPHIC_DATA] [DEMOGRAPHIC_D…" at bounding box center [341, 154] width 533 height 130
click at [253, 120] on input "74 mg" at bounding box center [247, 120] width 62 height 13
click at [326, 124] on div "Label Style Font Family Arial Roboto Helvetica [GEOGRAPHIC_DATA] [DEMOGRAPHIC_D…" at bounding box center [341, 154] width 533 height 130
click at [268, 135] on input "†" at bounding box center [265, 137] width 26 height 13
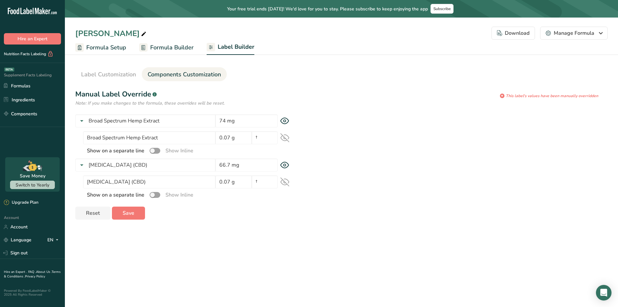
click at [346, 135] on div "Label Style Font Family Arial Roboto Helvetica [GEOGRAPHIC_DATA] [DEMOGRAPHIC_D…" at bounding box center [341, 154] width 533 height 130
click at [79, 167] on icon at bounding box center [82, 165] width 8 height 12
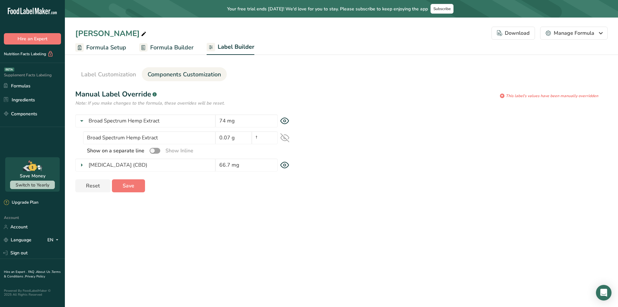
click at [79, 167] on icon at bounding box center [82, 165] width 8 height 12
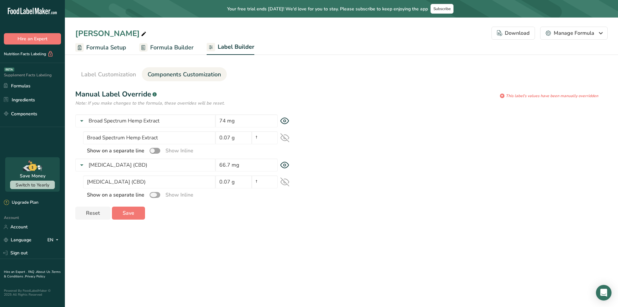
click at [151, 196] on span at bounding box center [155, 195] width 11 height 6
click at [151, 196] on input "checkbox" at bounding box center [152, 194] width 4 height 4
checkbox input "true"
click at [151, 152] on span at bounding box center [155, 151] width 11 height 6
click at [151, 152] on input "checkbox" at bounding box center [152, 150] width 4 height 4
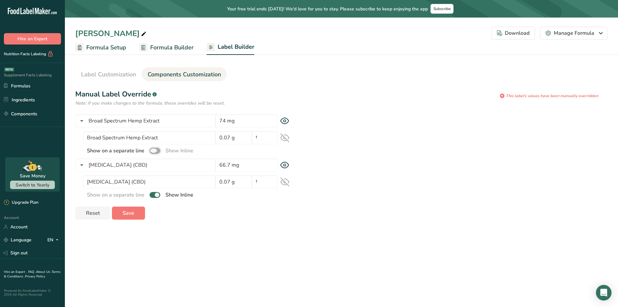
checkbox input "true"
click at [335, 173] on div "Label Style Font Family Arial Roboto Helvetica [GEOGRAPHIC_DATA] [DEMOGRAPHIC_D…" at bounding box center [341, 154] width 533 height 130
click at [124, 76] on span "Label Customization" at bounding box center [108, 74] width 55 height 9
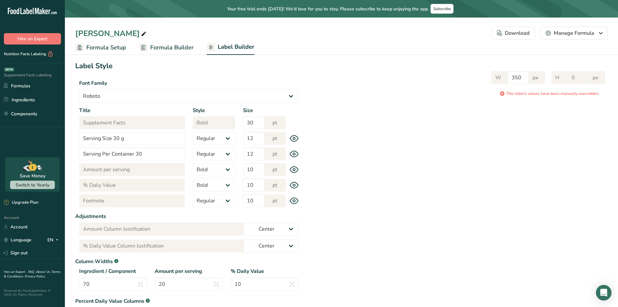
scroll to position [32, 0]
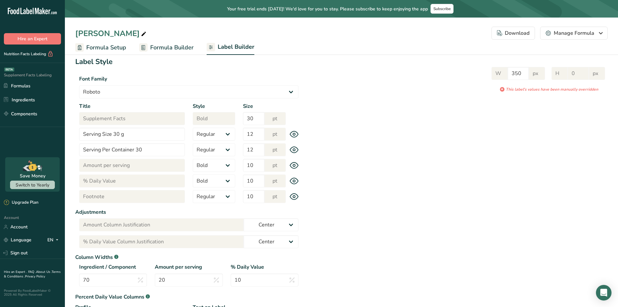
click at [293, 200] on div "Title Footnote Style Regular Bold Size 10 pt" at bounding box center [188, 196] width 227 height 13
click at [294, 198] on icon at bounding box center [294, 196] width 9 height 7
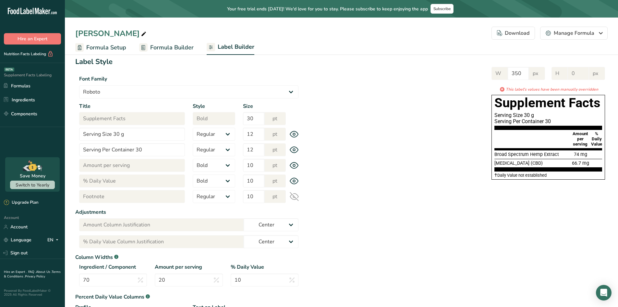
click at [293, 196] on icon at bounding box center [294, 196] width 9 height 9
click at [602, 157] on div at bounding box center [597, 154] width 11 height 7
click at [390, 153] on div "W 350 px H 0 px * This label's values have been manually overridden Supplement …" at bounding box center [455, 121] width 305 height 123
click at [156, 50] on span "Formula Builder" at bounding box center [171, 47] width 43 height 9
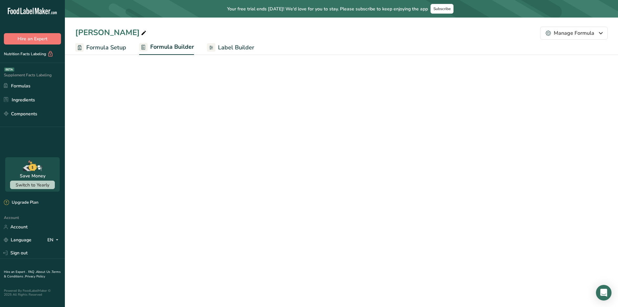
select select "2"
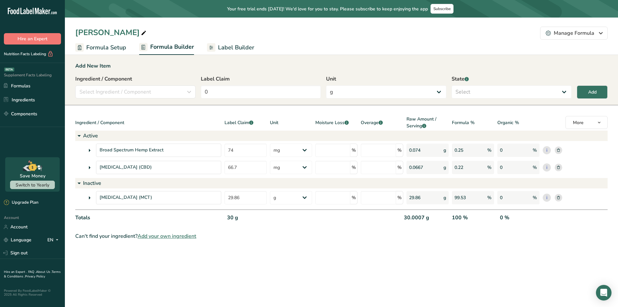
click at [114, 43] on span "Formula Setup" at bounding box center [106, 47] width 40 height 9
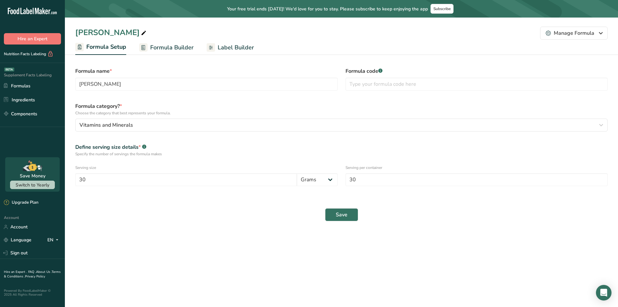
click at [233, 49] on span "Label Builder" at bounding box center [236, 47] width 36 height 9
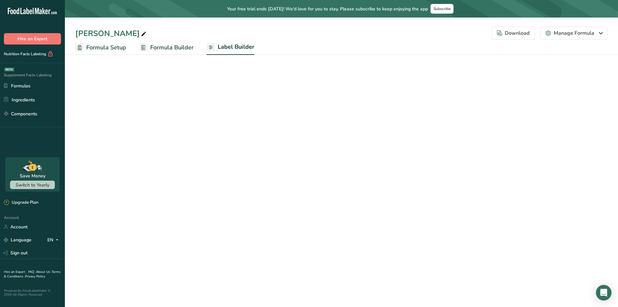
select select "Roboto"
select select "bold"
select select "center"
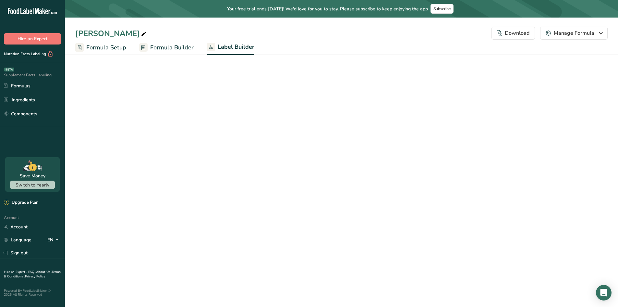
select select "center"
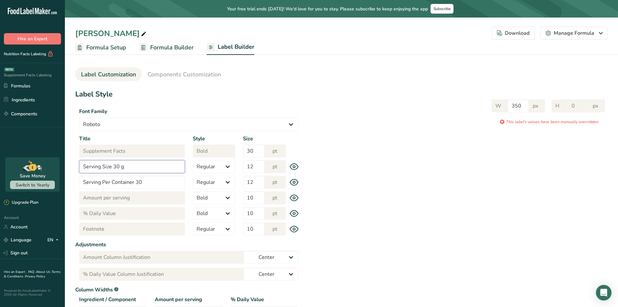
click at [141, 165] on input "Serving Size 30 g" at bounding box center [132, 166] width 106 height 13
click at [113, 166] on input "Serving Size 30 g" at bounding box center [132, 166] width 106 height 13
type input "Serving Size 1 Dropper (1 mL)"
click at [336, 125] on div "W 350 px H 0 px * This label's values have been manually overridden" at bounding box center [455, 112] width 305 height 38
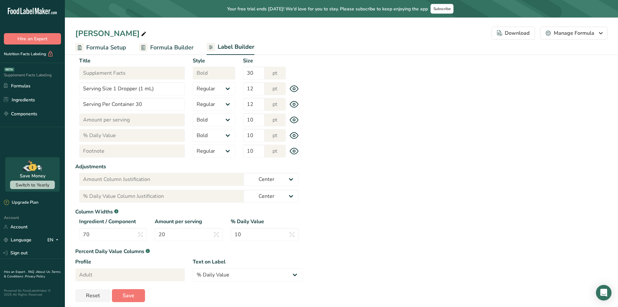
scroll to position [83, 0]
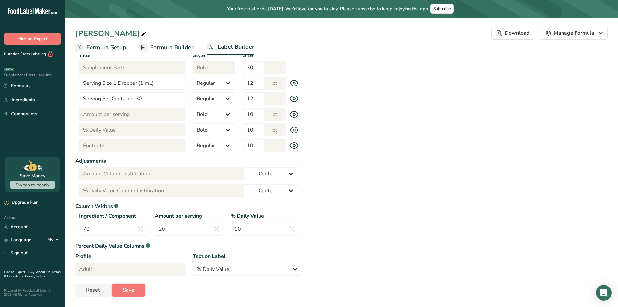
click at [133, 288] on span "Save" at bounding box center [129, 290] width 12 height 8
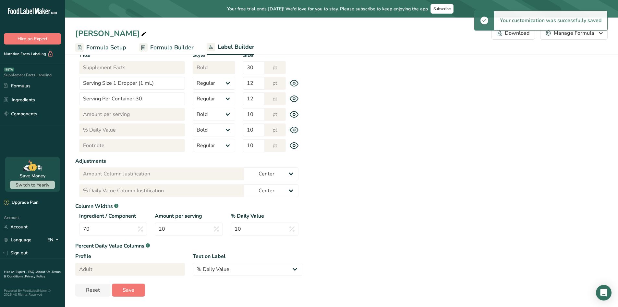
click at [293, 145] on icon at bounding box center [294, 145] width 9 height 7
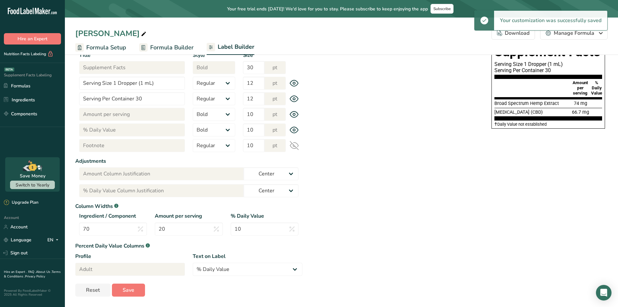
click at [293, 145] on icon at bounding box center [294, 145] width 9 height 9
click at [347, 151] on div "Label Style Font Family Arial Roboto Helvetica Verdana Tahoma Georgia Courier N…" at bounding box center [341, 151] width 533 height 291
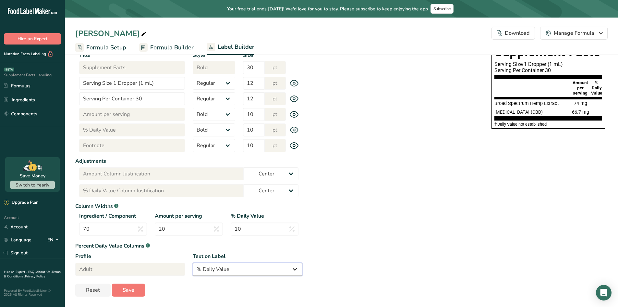
click at [268, 270] on select "% Daily Value Daily Value Percent % DV %DV" at bounding box center [248, 269] width 110 height 13
select select "% DV"
click at [193, 263] on select "% Daily Value Daily Value Percent % DV %DV" at bounding box center [248, 269] width 110 height 13
type input "% DV"
type input "% DV Column Justification"
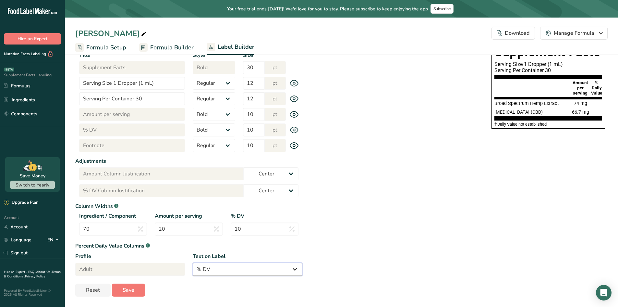
click at [275, 272] on select "% Daily Value Daily Value Percent % DV %DV" at bounding box center [248, 269] width 110 height 13
select select "% Daily Value"
click at [193, 263] on select "% Daily Value Daily Value Percent % DV %DV" at bounding box center [248, 269] width 110 height 13
type input "% Daily Value"
type input "% Daily Value Column Justification"
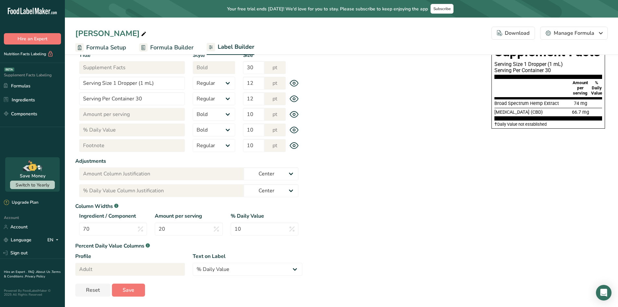
drag, startPoint x: 419, startPoint y: 239, endPoint x: 403, endPoint y: 241, distance: 16.6
click at [420, 239] on div "Label Style Font Family Arial Roboto Helvetica Verdana Tahoma Georgia Courier N…" at bounding box center [341, 151] width 533 height 291
click at [125, 287] on span "Save" at bounding box center [129, 290] width 12 height 8
type input "261"
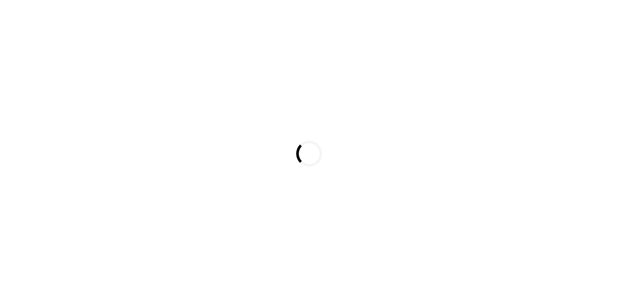
select select
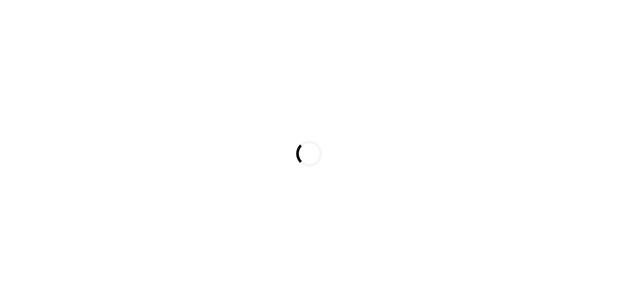
select select
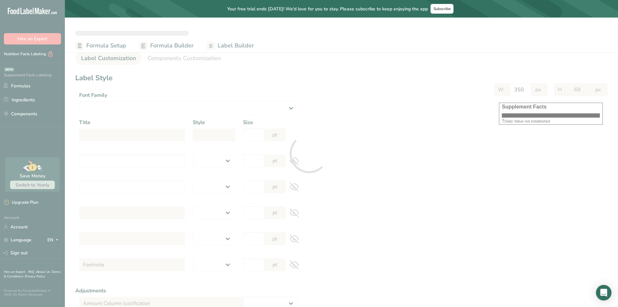
select select "Roboto"
type input "Supplement Facts"
select select "bold"
type input "30"
type input "Serving Size 1 Dropper (1 mL)"
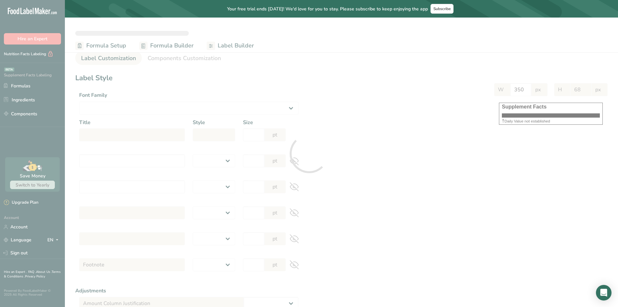
select select "regular"
type input "12"
type input "Serving Per Container 30"
select select "regular"
type input "12"
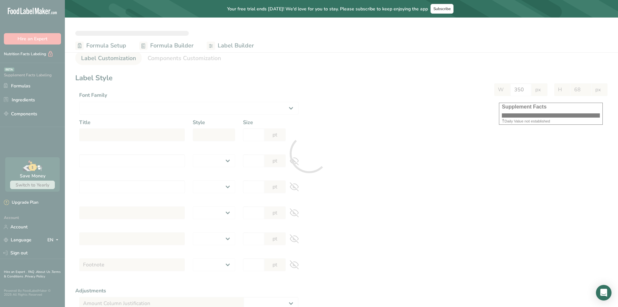
type input "Amount per serving"
select select "bold"
type input "10"
type input "% Daily Value"
select select "bold"
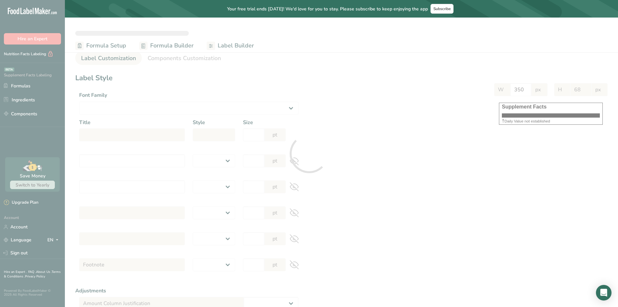
type input "10"
select select "regular"
type input "10"
select select "center"
type input "% Daily Value Column Justification"
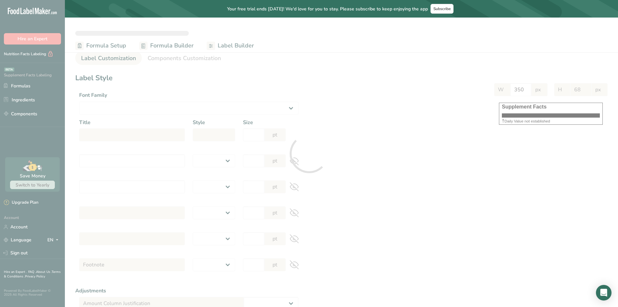
select select "center"
type input "70"
type input "20"
type input "10"
select select "% Daily Value"
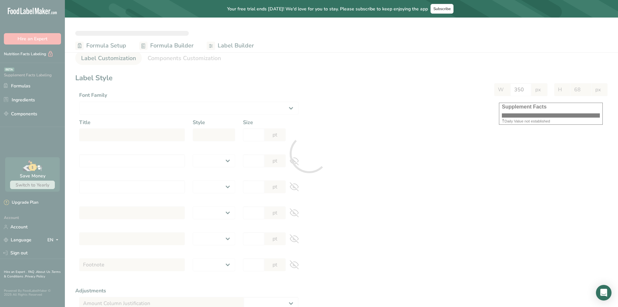
type input "70"
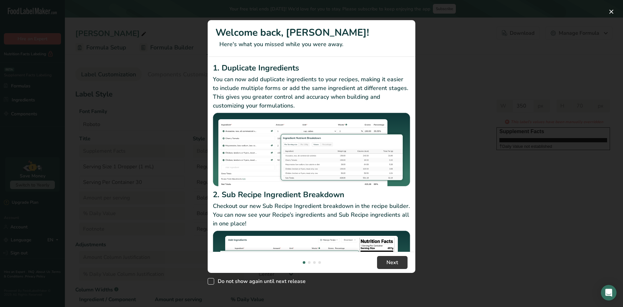
click at [214, 279] on span "New Features" at bounding box center [211, 281] width 6 height 6
click at [212, 279] on input "Do not show again until next release" at bounding box center [210, 281] width 4 height 4
checkbox input "true"
click at [388, 260] on span "Next" at bounding box center [393, 262] width 12 height 8
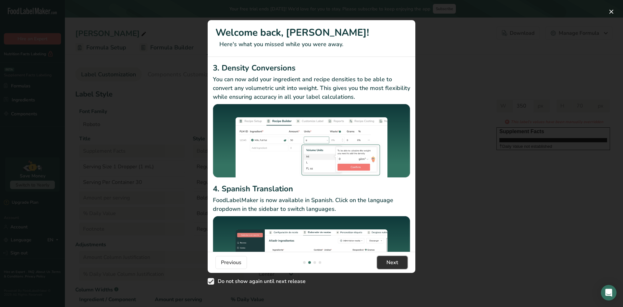
click at [389, 260] on span "Next" at bounding box center [393, 262] width 12 height 8
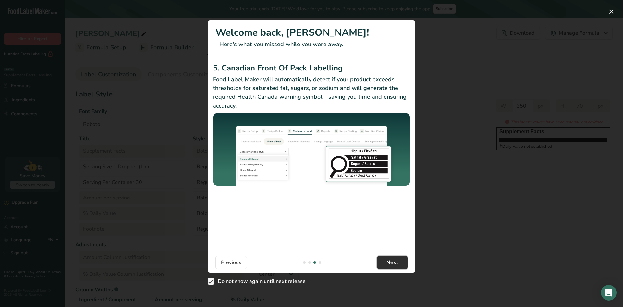
click at [389, 260] on span "Next" at bounding box center [393, 262] width 12 height 8
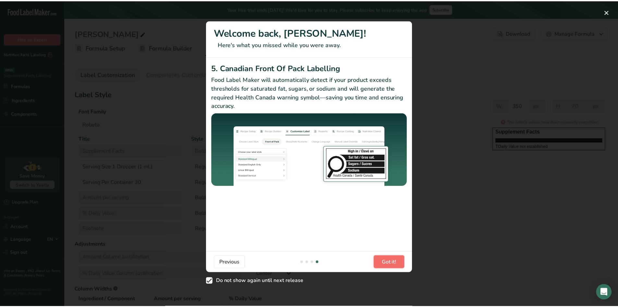
scroll to position [0, 623]
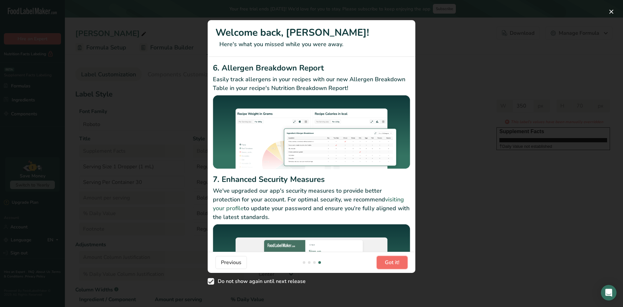
click at [389, 260] on span "Got it!" at bounding box center [392, 262] width 15 height 8
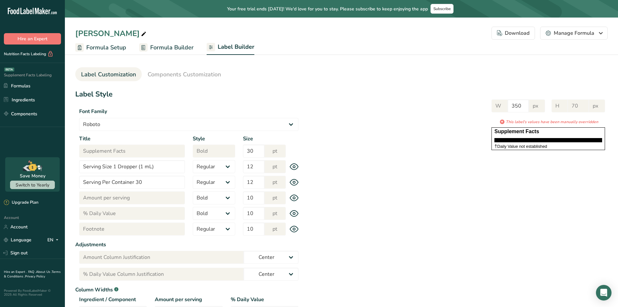
click at [295, 229] on icon at bounding box center [294, 229] width 2 height 2
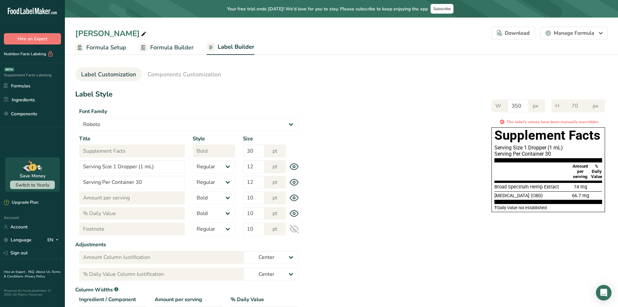
click at [295, 229] on icon at bounding box center [294, 228] width 9 height 9
click at [441, 182] on div "W 350 px H 70 px * This label's values have been manually overridden Supplement…" at bounding box center [455, 154] width 305 height 123
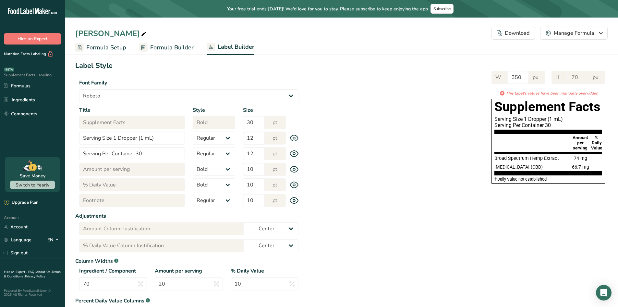
scroll to position [32, 0]
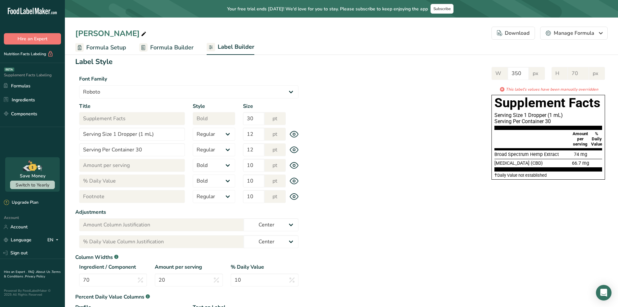
click at [298, 197] on icon at bounding box center [294, 196] width 9 height 7
click at [297, 197] on icon at bounding box center [294, 196] width 9 height 9
click at [327, 198] on div "Label Style Font Family Arial Roboto Helvetica Verdana Tahoma Georgia Courier N…" at bounding box center [341, 201] width 533 height 291
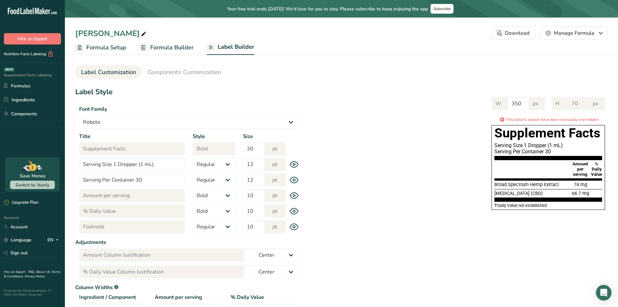
scroll to position [0, 0]
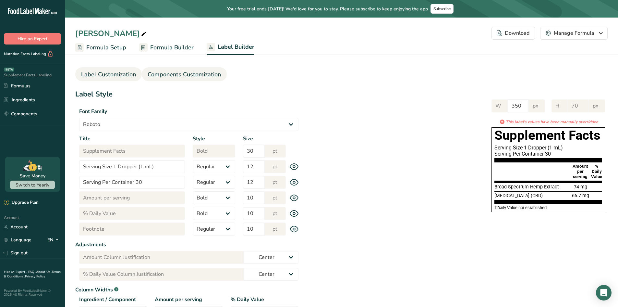
click at [206, 79] on link "Components Customization" at bounding box center [184, 74] width 73 height 15
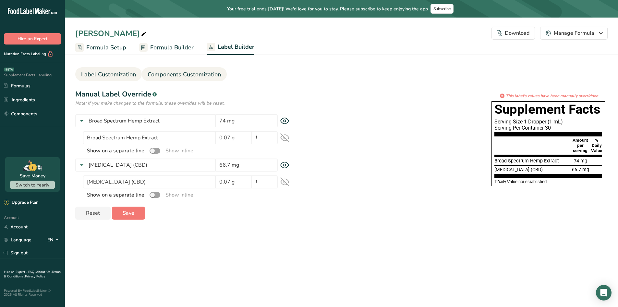
click at [117, 71] on span "Label Customization" at bounding box center [108, 74] width 55 height 9
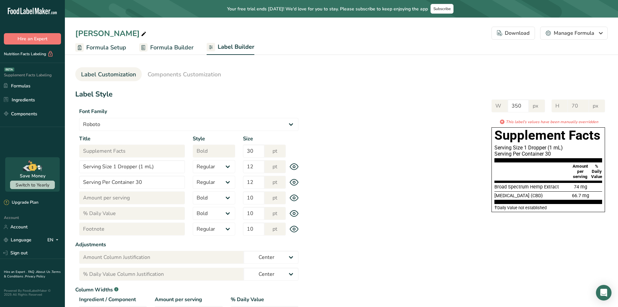
drag, startPoint x: 498, startPoint y: 137, endPoint x: 527, endPoint y: 201, distance: 70.4
click at [586, 207] on div "Supplement Facts Serving Size 1 Dropper (1 mL) Serving Per Container 30 Amount …" at bounding box center [549, 169] width 114 height 85
click at [438, 174] on div "W 350 px H 70 px * This label's values have been manually overridden Supplement…" at bounding box center [455, 154] width 305 height 123
click at [524, 136] on h1 "Supplement Facts" at bounding box center [549, 136] width 108 height 16
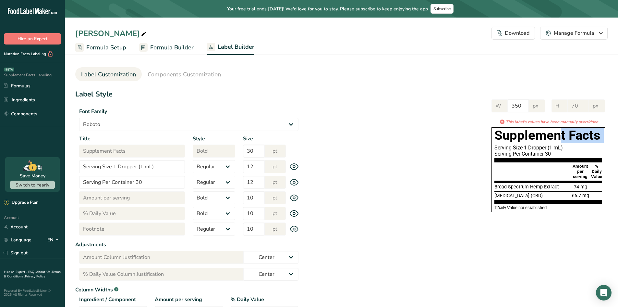
click at [524, 136] on h1 "Supplement Facts" at bounding box center [549, 136] width 108 height 16
click at [461, 132] on div "W 350 px H 70 px * This label's values have been manually overridden Supplement…" at bounding box center [455, 154] width 305 height 123
drag, startPoint x: 450, startPoint y: 137, endPoint x: 453, endPoint y: 142, distance: 5.9
click at [449, 137] on div "W 350 px H 70 px * This label's values have been manually overridden Supplement…" at bounding box center [455, 154] width 305 height 123
click at [486, 154] on div "W 350 px H 70 px * This label's values have been manually overridden Supplement…" at bounding box center [455, 154] width 305 height 123
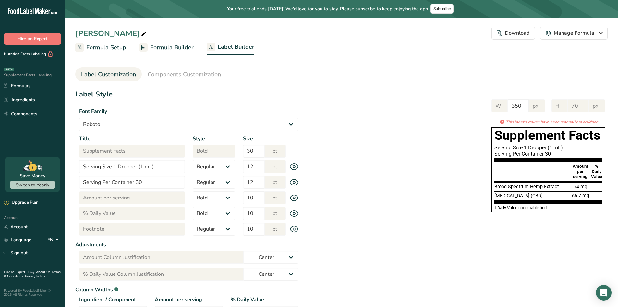
drag, startPoint x: 496, startPoint y: 146, endPoint x: 560, endPoint y: 156, distance: 64.8
click at [560, 156] on section "Supplement Facts Serving Size 1 Dropper (1 mL) Serving Per Container 30" at bounding box center [549, 145] width 108 height 35
drag, startPoint x: 498, startPoint y: 150, endPoint x: 488, endPoint y: 148, distance: 9.7
click at [497, 150] on div "Serving Size 1 Dropper (1 mL)" at bounding box center [549, 147] width 108 height 6
click at [390, 137] on div "W 350 px H 70 px * This label's values have been manually overridden Supplement…" at bounding box center [455, 154] width 305 height 123
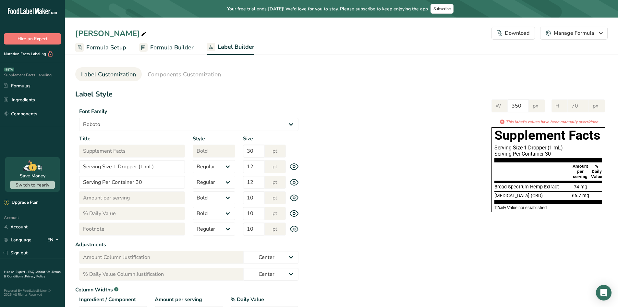
drag, startPoint x: 506, startPoint y: 148, endPoint x: 558, endPoint y: 155, distance: 52.7
click at [561, 155] on div "Supplement Facts Serving Size 1 Dropper (1 mL) Serving Per Container 30 Amount …" at bounding box center [549, 169] width 114 height 85
click at [414, 133] on div "W 350 px H 70 px * This label's values have been manually overridden Supplement…" at bounding box center [455, 154] width 305 height 123
drag, startPoint x: 495, startPoint y: 186, endPoint x: 518, endPoint y: 180, distance: 23.6
click at [596, 195] on section "Broad Spectrum Hemp Extract 74 mg Cannabidiol (CBD) 66.7 mg" at bounding box center [549, 192] width 108 height 21
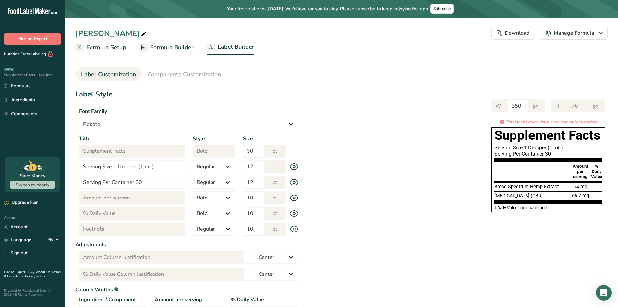
click at [436, 155] on div "W 350 px H 70 px * This label's values have been manually overridden Supplement…" at bounding box center [455, 154] width 305 height 123
click at [496, 136] on h1 "Supplement Facts" at bounding box center [549, 136] width 108 height 16
click at [436, 140] on div "W 350 px H 70 px * This label's values have been manually overridden Supplement…" at bounding box center [455, 154] width 305 height 123
